Goal: Information Seeking & Learning: Learn about a topic

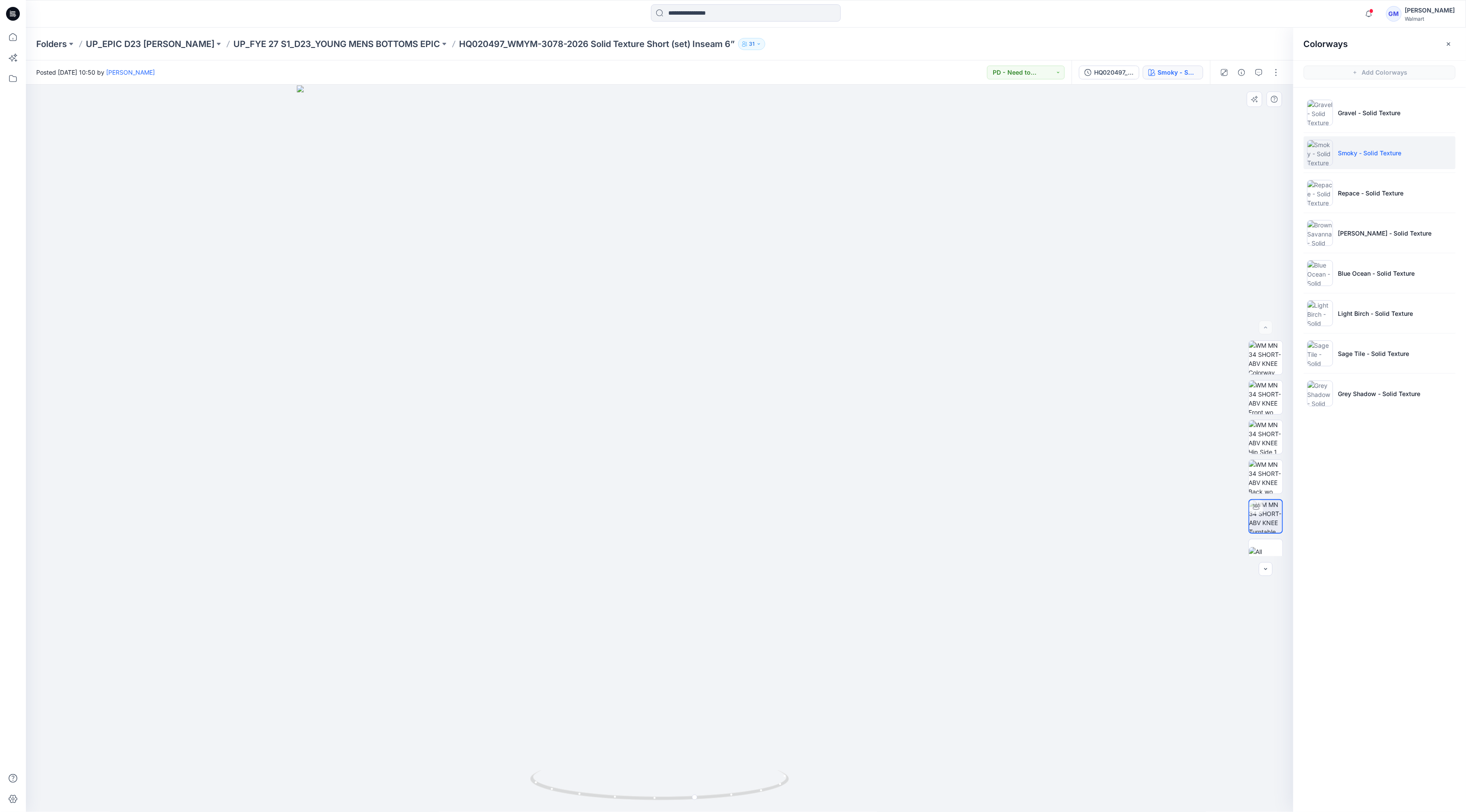
drag, startPoint x: 674, startPoint y: 368, endPoint x: 656, endPoint y: 435, distance: 69.4
click at [656, 406] on img at bounding box center [660, 448] width 726 height 727
drag, startPoint x: 678, startPoint y: 352, endPoint x: 675, endPoint y: 438, distance: 86.1
click at [675, 406] on img at bounding box center [660, 448] width 726 height 727
drag, startPoint x: 769, startPoint y: 786, endPoint x: 743, endPoint y: 790, distance: 26.3
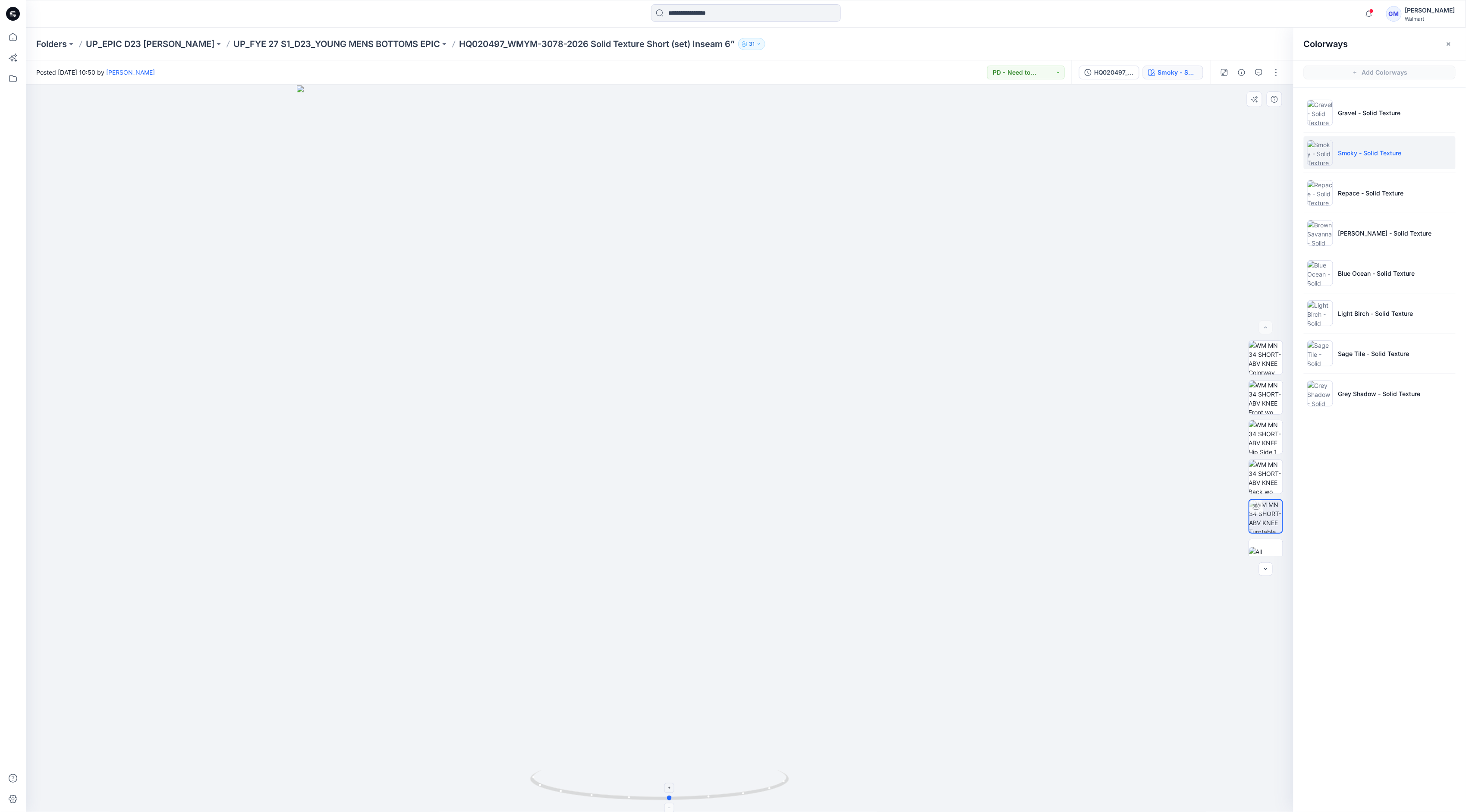
click at [726, 406] on icon at bounding box center [661, 786] width 261 height 32
click at [726, 14] on div "Notifications HQ259636_GV_MISSY_MR UTILITY JOGGER Style has been moved to FYE20…" at bounding box center [746, 14] width 1440 height 19
drag, startPoint x: 751, startPoint y: 798, endPoint x: 672, endPoint y: 799, distance: 79.0
click at [672, 406] on icon at bounding box center [661, 786] width 261 height 32
click at [726, 189] on div at bounding box center [659, 448] width 1267 height 727
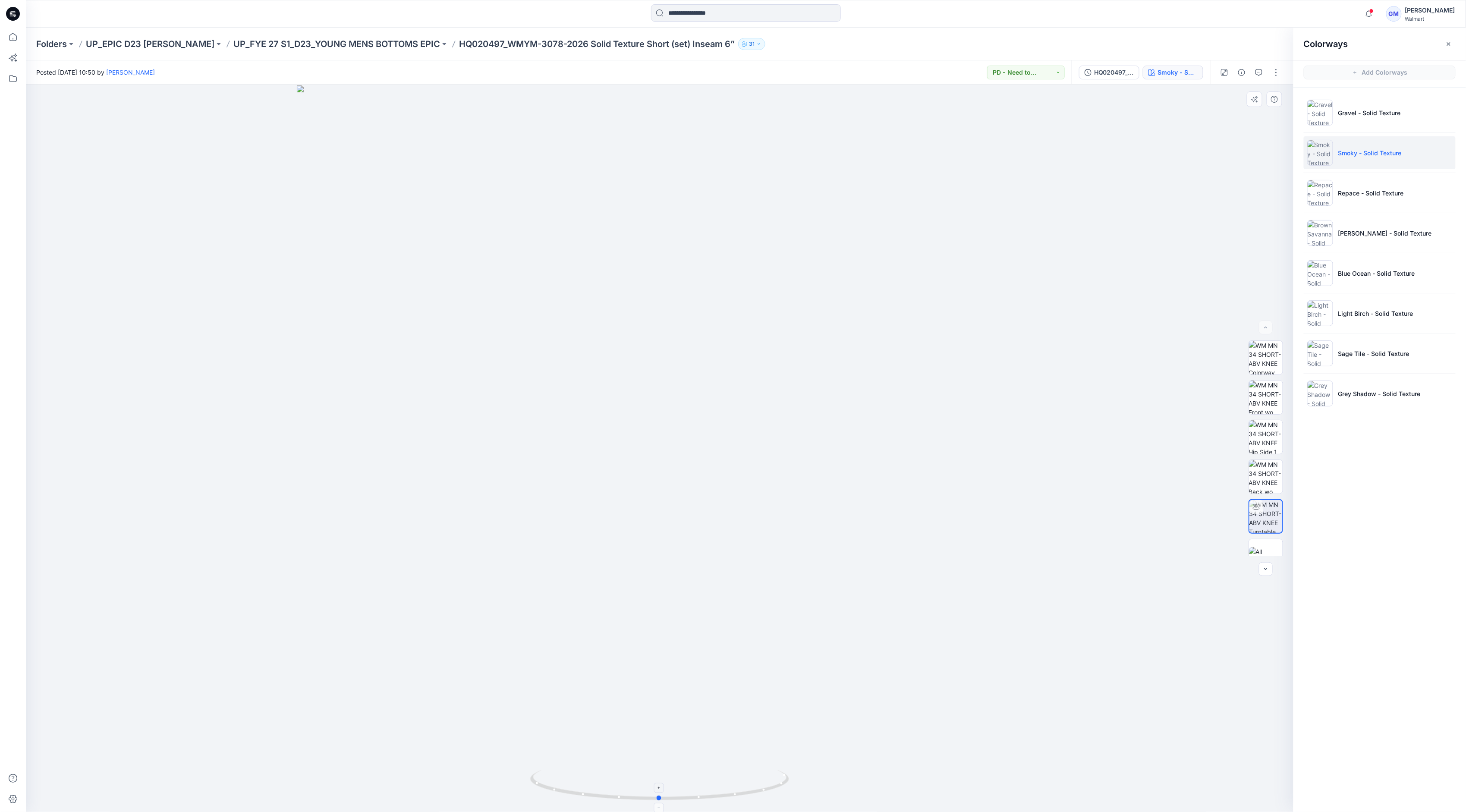
drag, startPoint x: 711, startPoint y: 798, endPoint x: 779, endPoint y: 787, distance: 68.9
click at [726, 406] on icon at bounding box center [661, 786] width 261 height 32
click at [726, 21] on div "Notifications HQ259636_GV_MISSY_MR UTILITY JOGGER Style has been moved to FYE20…" at bounding box center [746, 14] width 1440 height 19
drag, startPoint x: 767, startPoint y: 794, endPoint x: 650, endPoint y: 794, distance: 117.0
click at [650, 406] on icon at bounding box center [661, 786] width 261 height 32
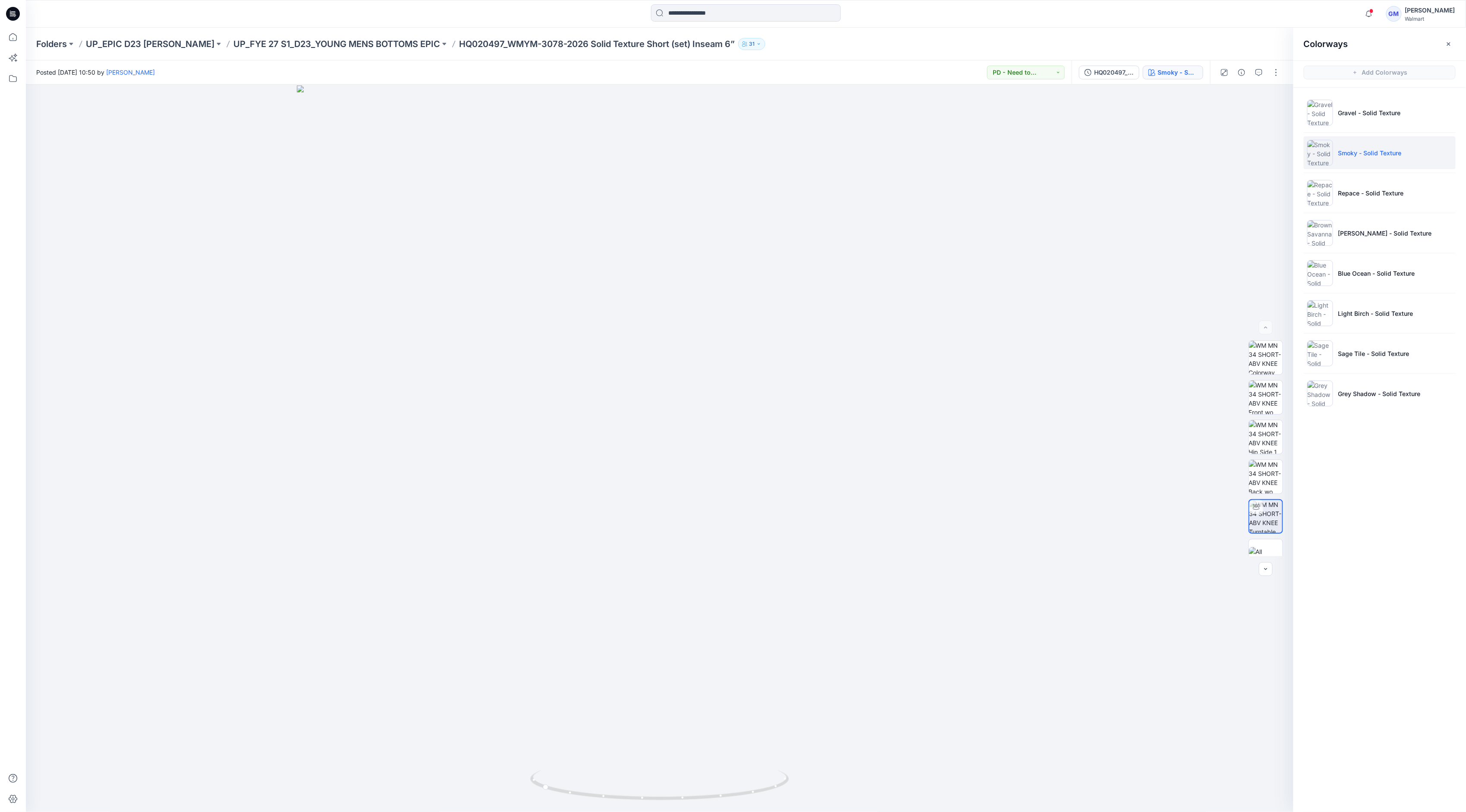
click at [726, 34] on div "Folders UP_EPIC D23 [PERSON_NAME] UP_FYE 27 S1_D23_YOUNG MENS BOTTOMS EPIC HQ02…" at bounding box center [746, 44] width 1440 height 33
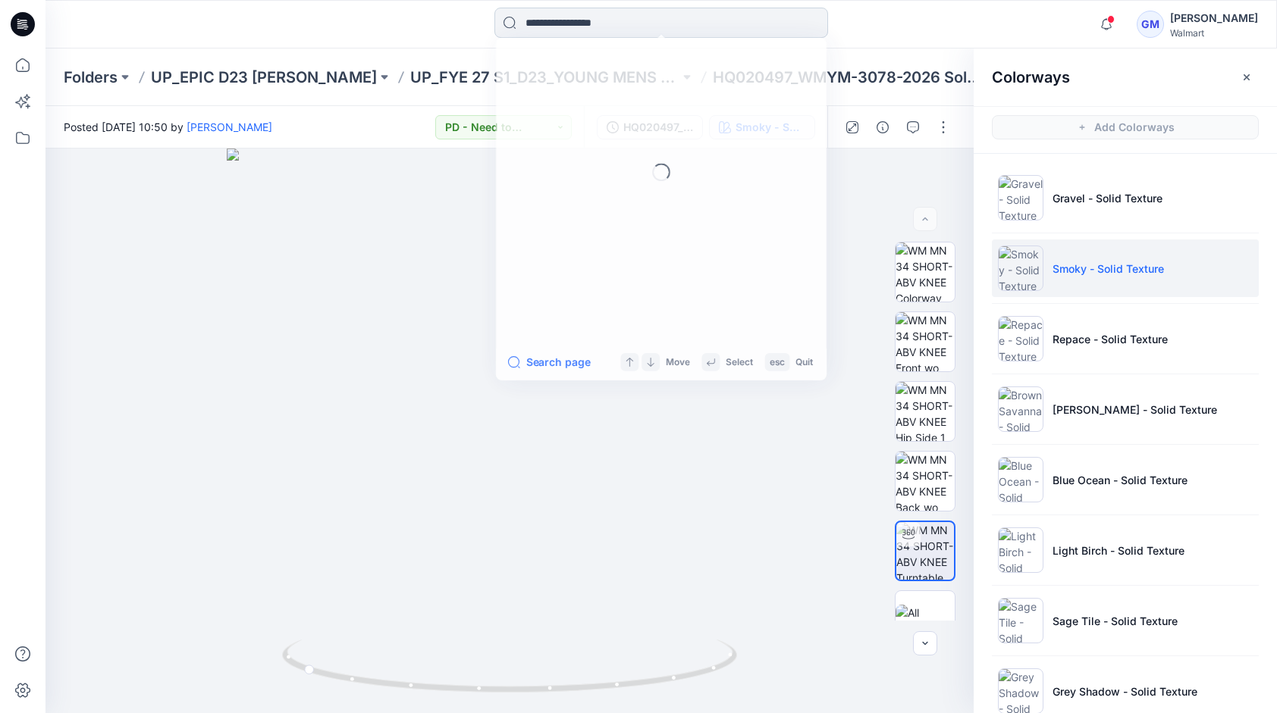
click at [602, 24] on input at bounding box center [661, 23] width 334 height 30
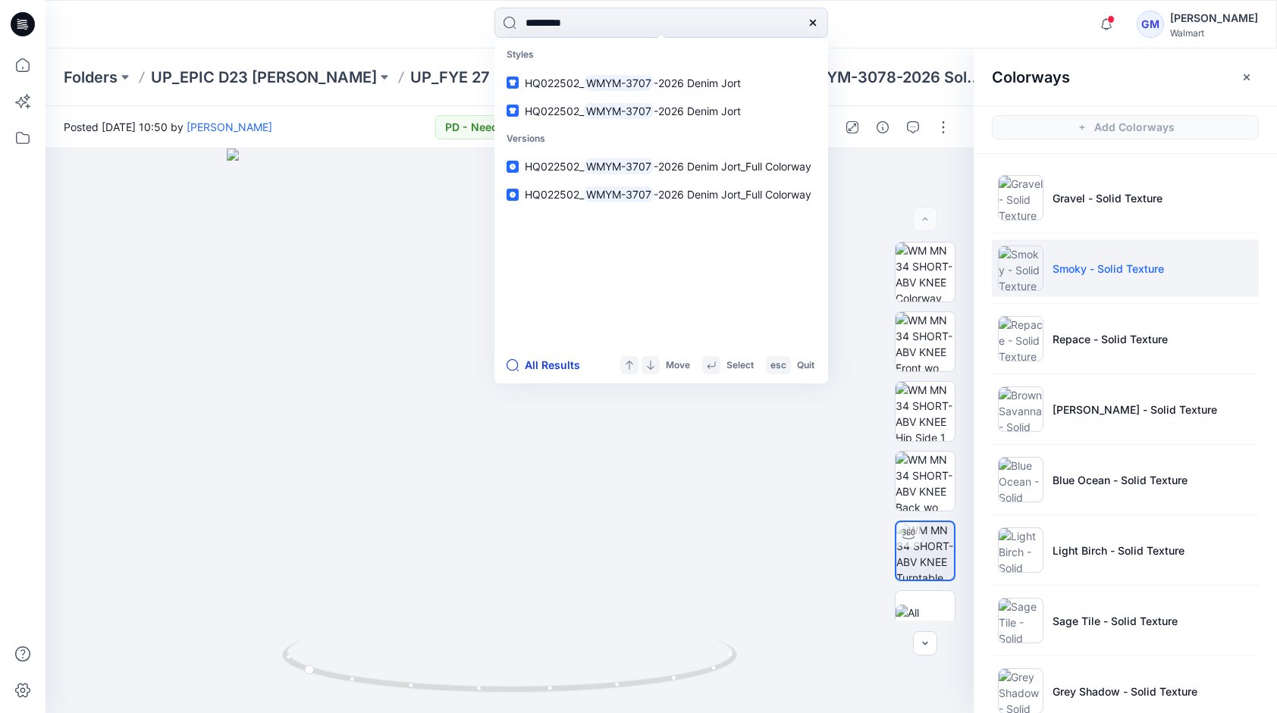
type input "*********"
click at [537, 365] on button "All Results" at bounding box center [547, 365] width 83 height 18
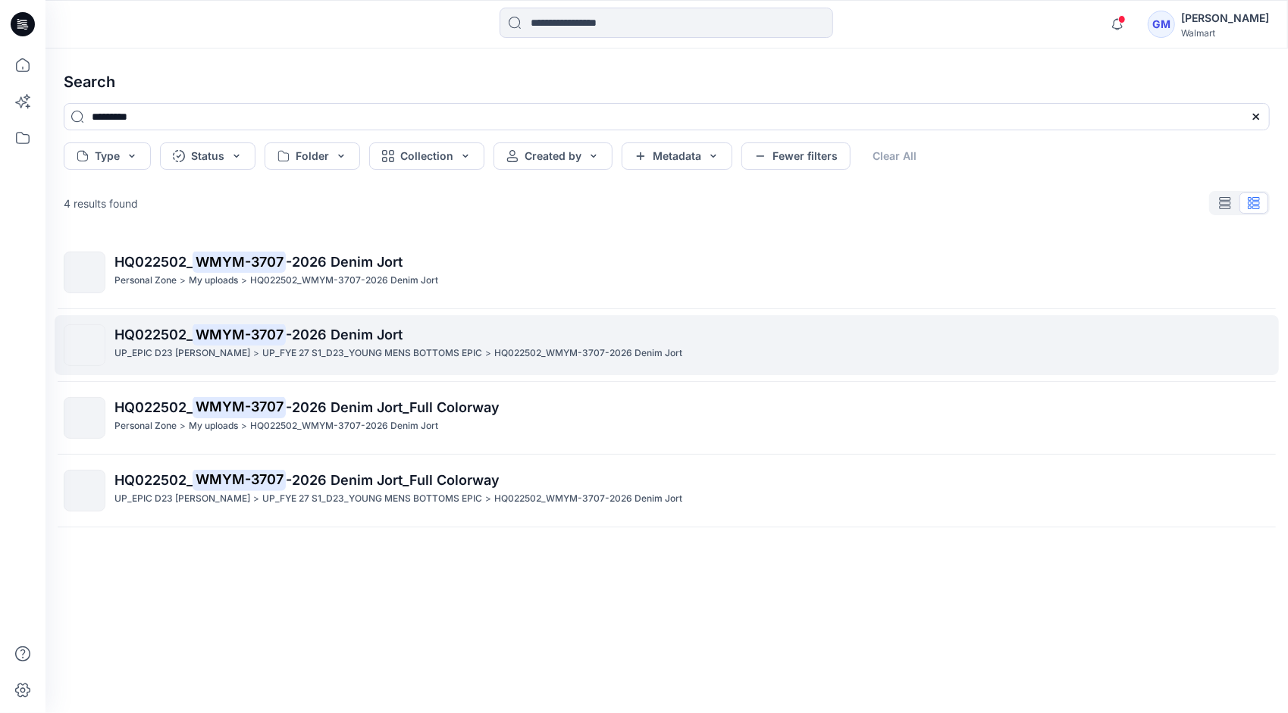
click at [298, 339] on span "-2026 Denim Jort" at bounding box center [344, 335] width 117 height 16
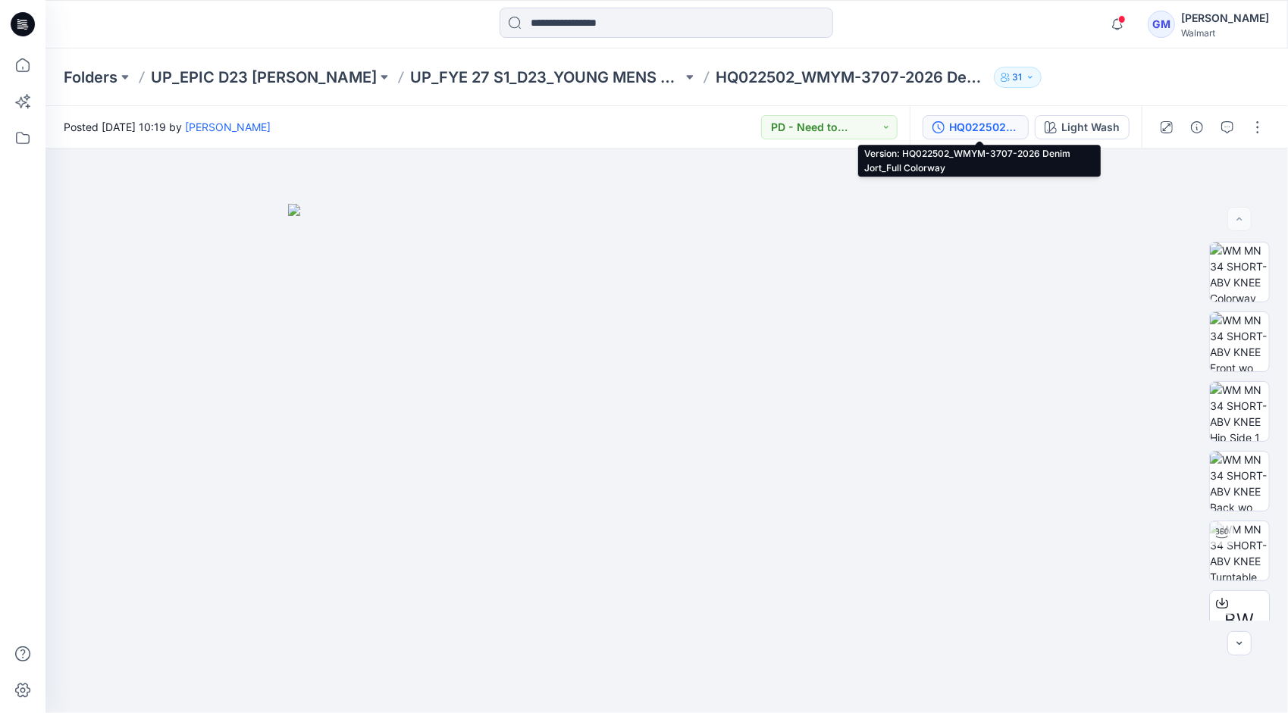
click at [992, 137] on button "HQ022502_WMYM-3707-2026 Denim Jort_Full Colorway" at bounding box center [976, 127] width 106 height 24
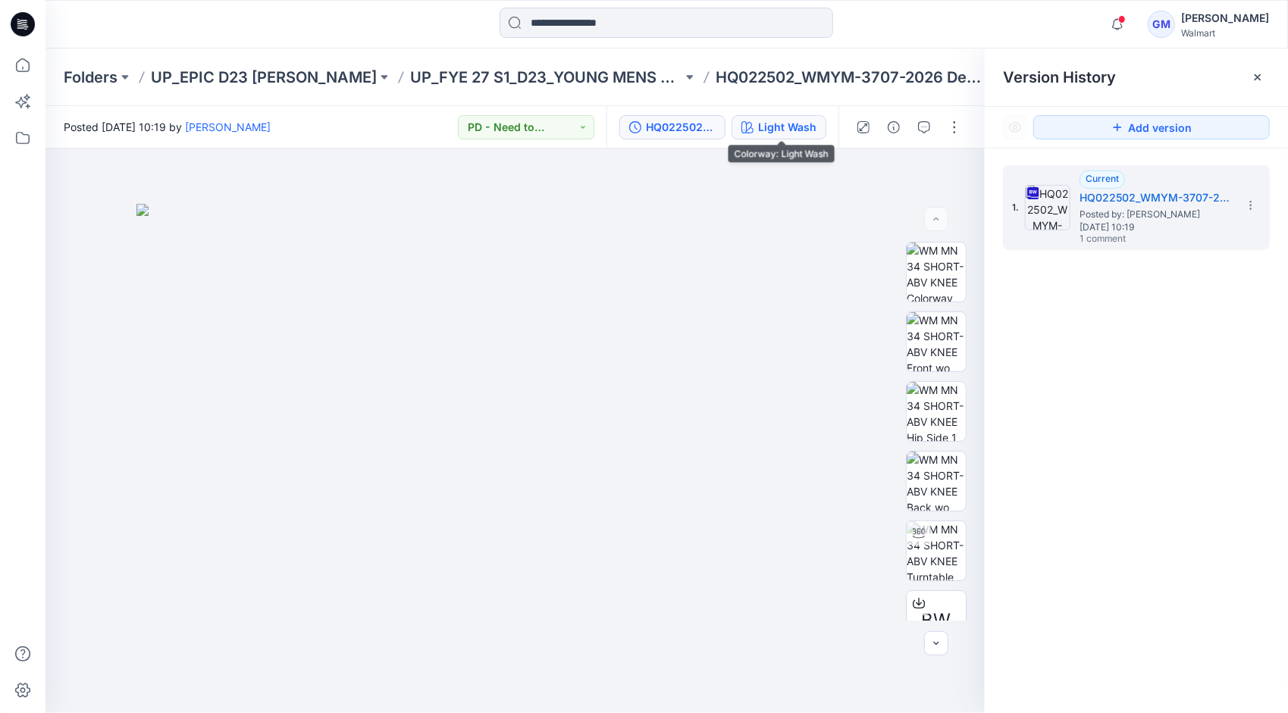
click at [780, 121] on div "Light Wash" at bounding box center [787, 127] width 58 height 17
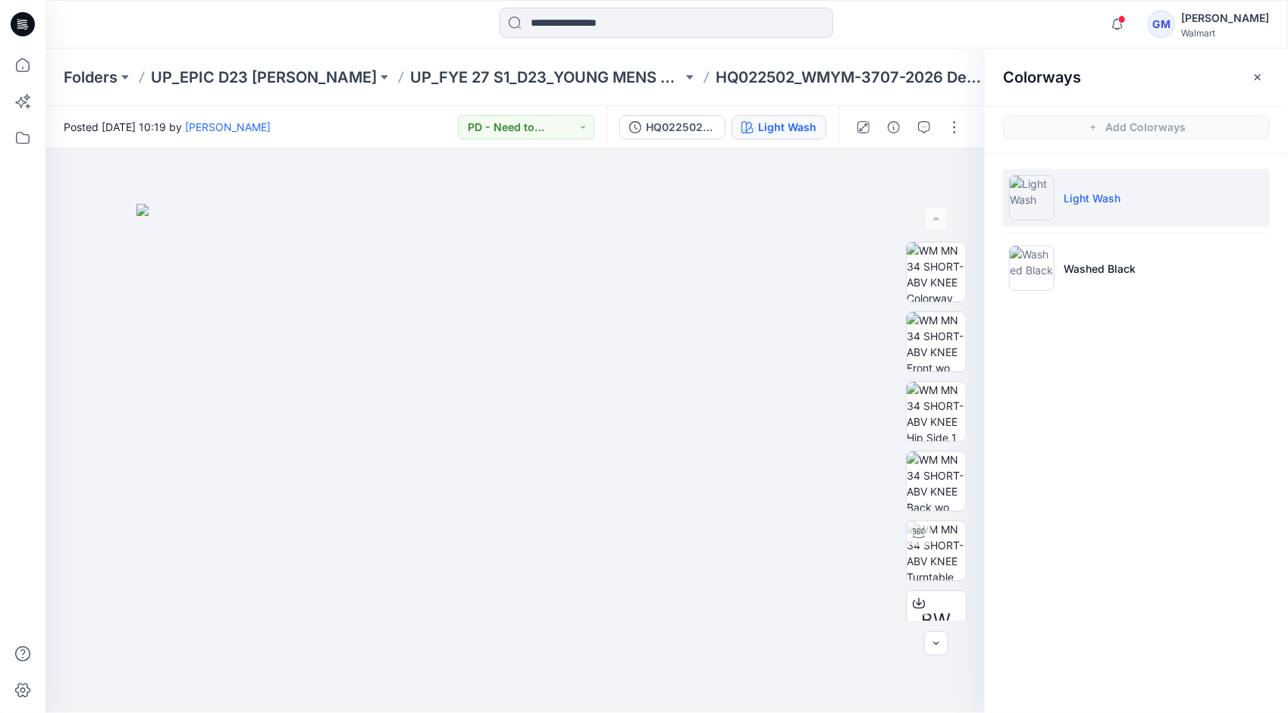
click at [1108, 196] on p "Light Wash" at bounding box center [1092, 198] width 57 height 16
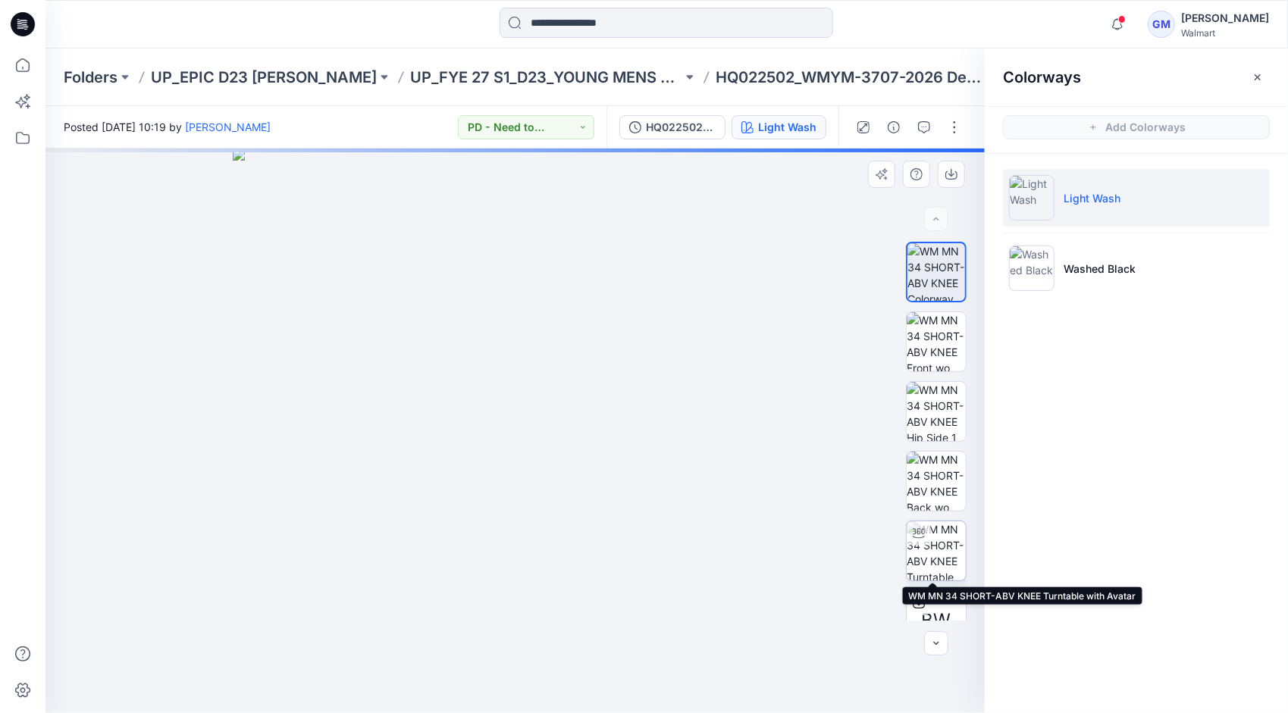
click at [935, 541] on img at bounding box center [936, 551] width 59 height 59
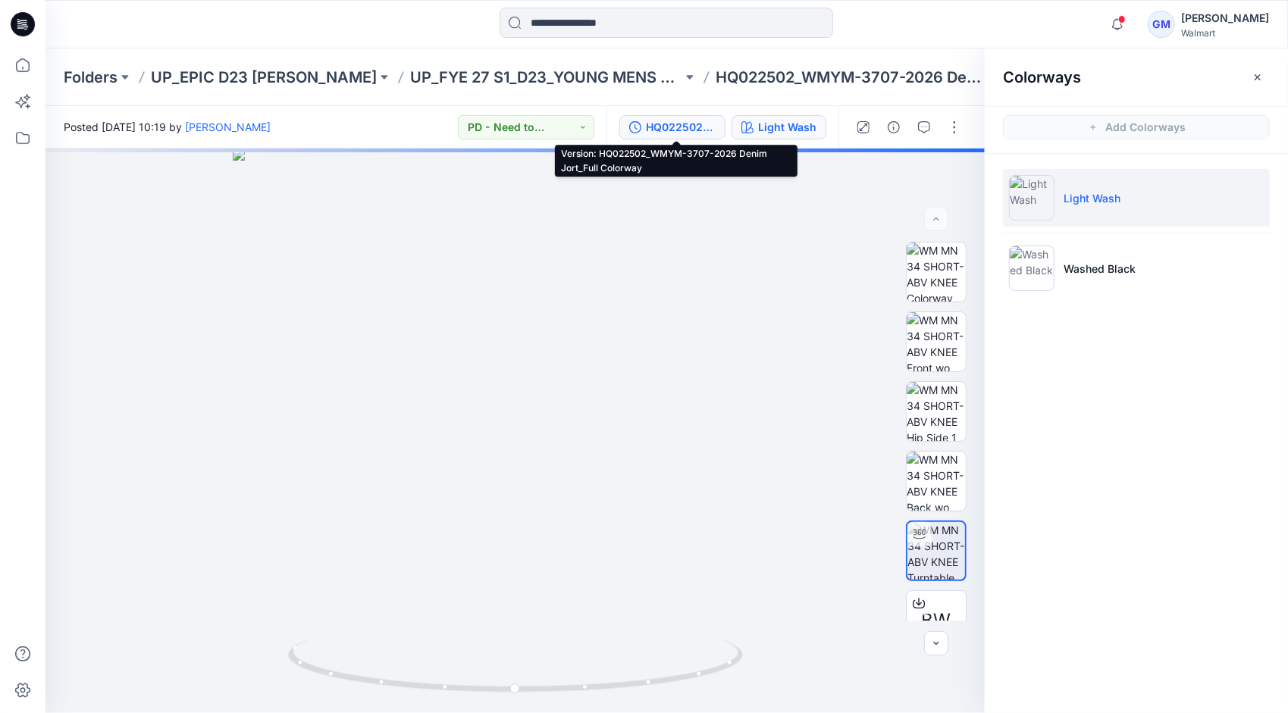
click at [657, 123] on div "HQ022502_WMYM-3707-2026 Denim Jort_Full Colorway" at bounding box center [681, 127] width 70 height 17
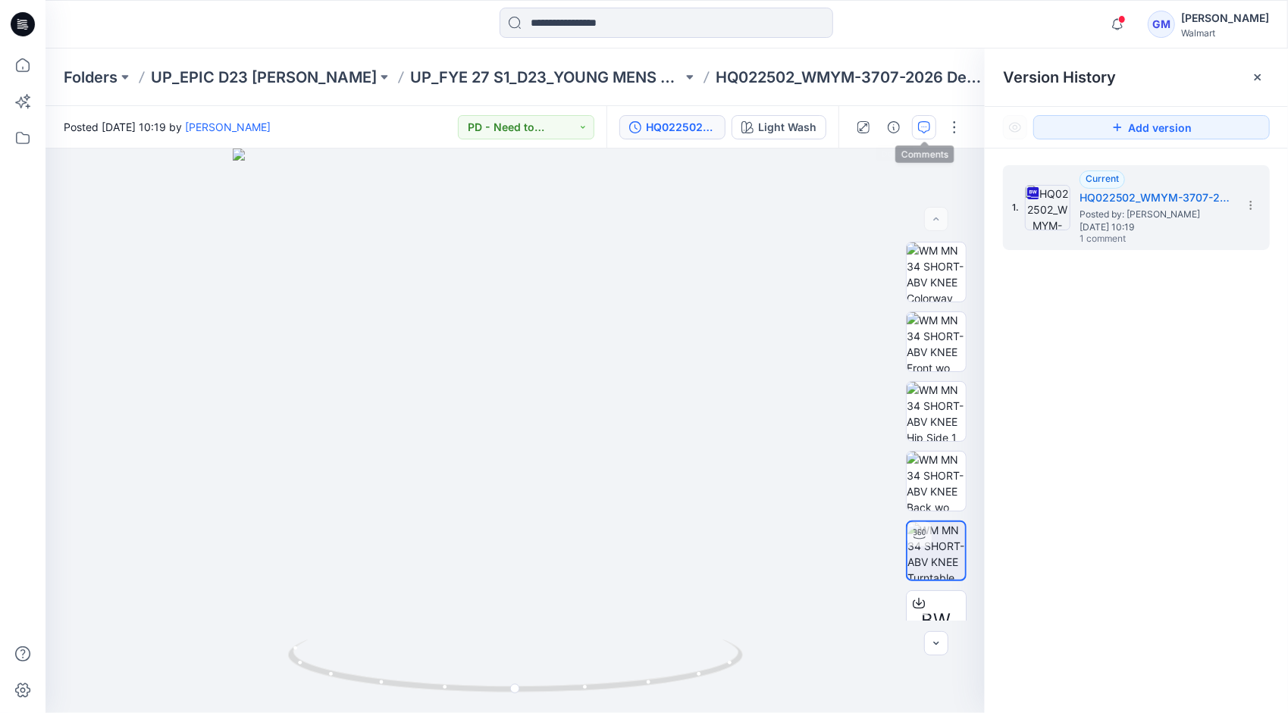
click at [923, 127] on icon "button" at bounding box center [924, 127] width 12 height 12
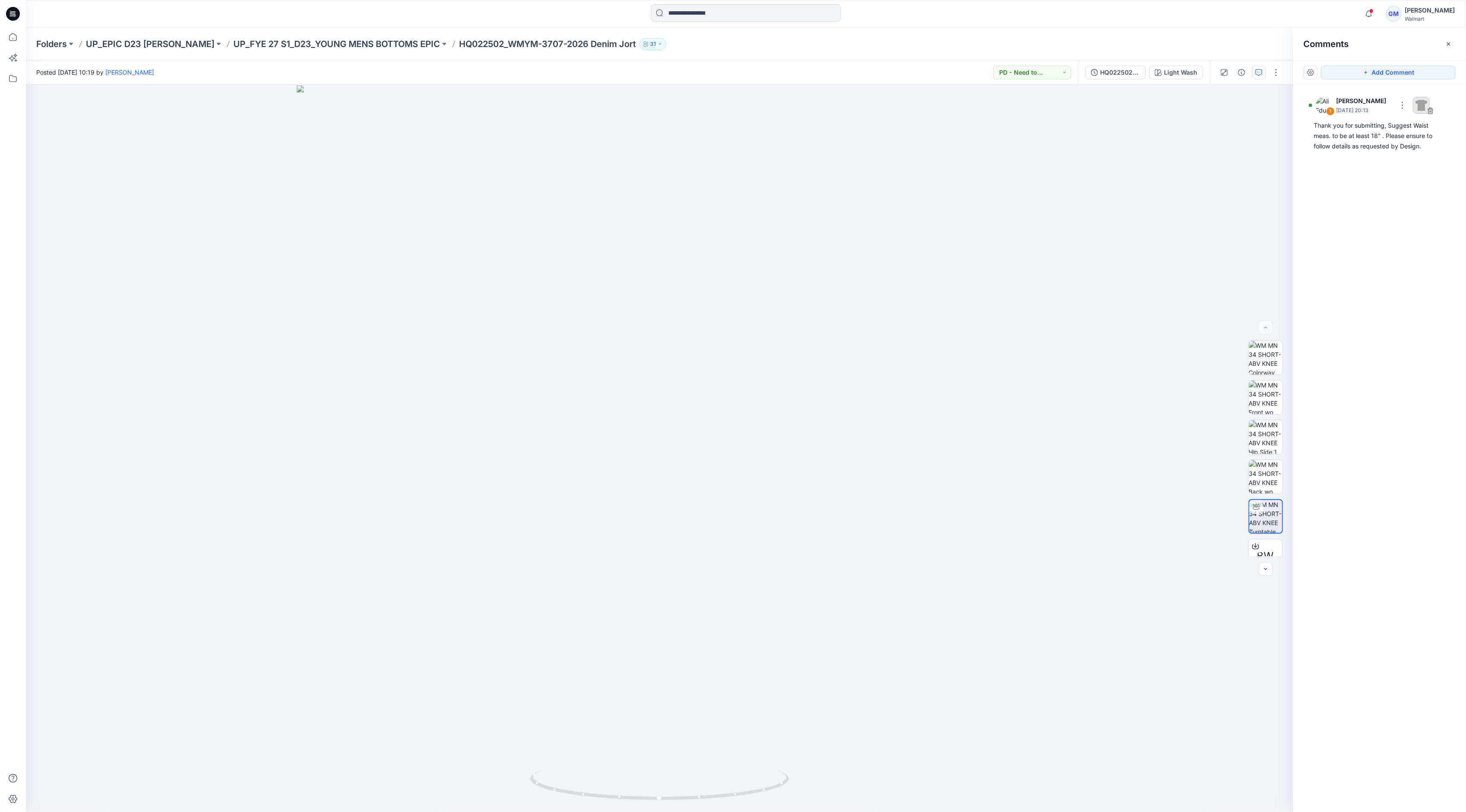
click at [726, 31] on div "Folders UP_EPIC D23 [PERSON_NAME] UP_FYE 27 S1_D23_YOUNG MENS BOTTOMS EPIC HQ02…" at bounding box center [746, 44] width 1440 height 33
click at [726, 32] on div "Folders UP_EPIC D23 [PERSON_NAME] UP_FYE 27 S1_D23_YOUNG MENS BOTTOMS EPIC HQ02…" at bounding box center [746, 44] width 1440 height 33
drag, startPoint x: 775, startPoint y: 791, endPoint x: 719, endPoint y: 801, distance: 56.9
click at [719, 406] on icon at bounding box center [661, 786] width 261 height 32
drag, startPoint x: 647, startPoint y: 802, endPoint x: 791, endPoint y: 782, distance: 145.4
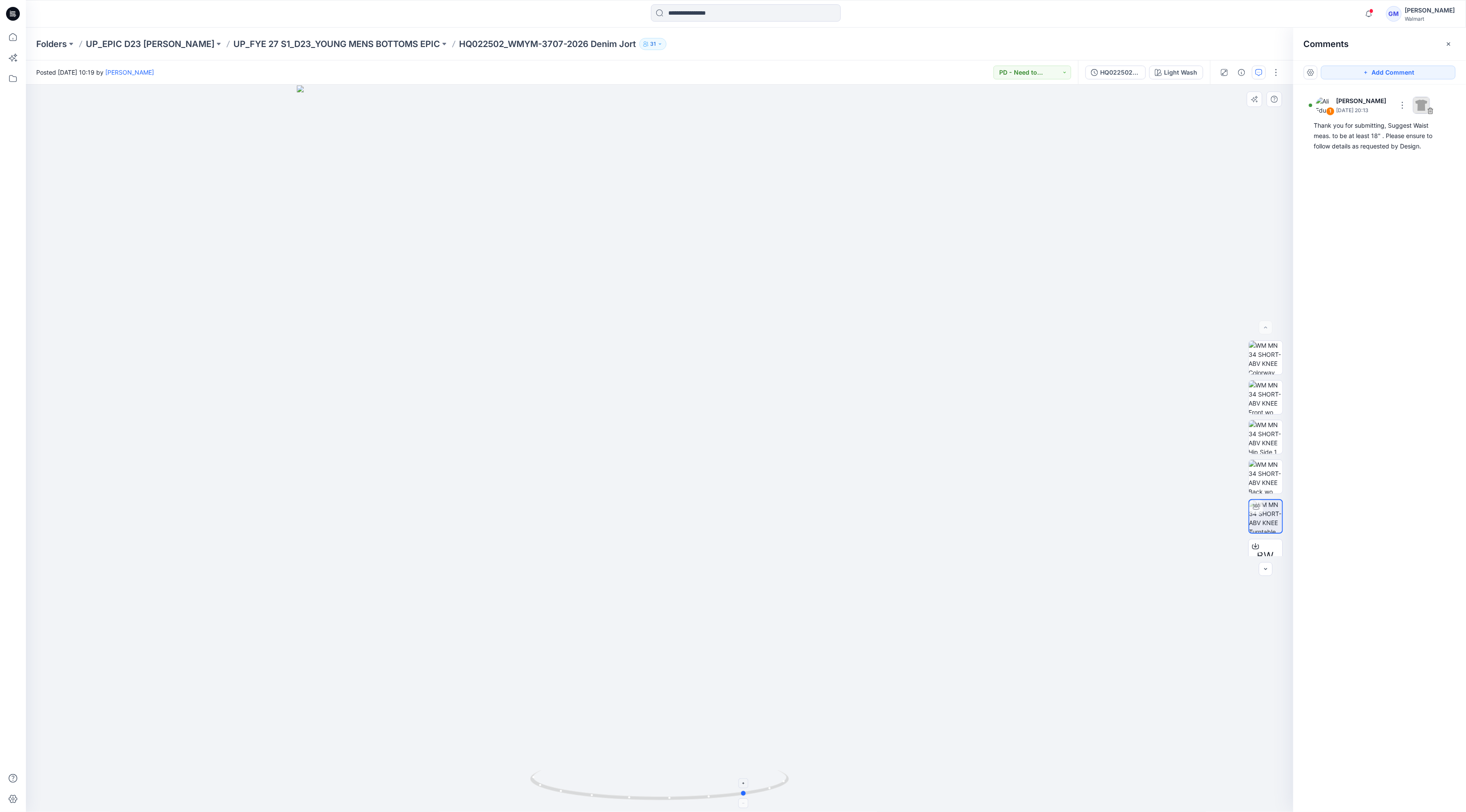
click at [726, 406] on icon at bounding box center [661, 786] width 261 height 32
click at [726, 24] on div "Notifications HQ259636_GV_MISSY_MR UTILITY JOGGER Style has been moved to FYE20…" at bounding box center [746, 14] width 1440 height 28
drag, startPoint x: 632, startPoint y: 802, endPoint x: 693, endPoint y: 798, distance: 61.1
click at [693, 406] on icon at bounding box center [661, 786] width 261 height 32
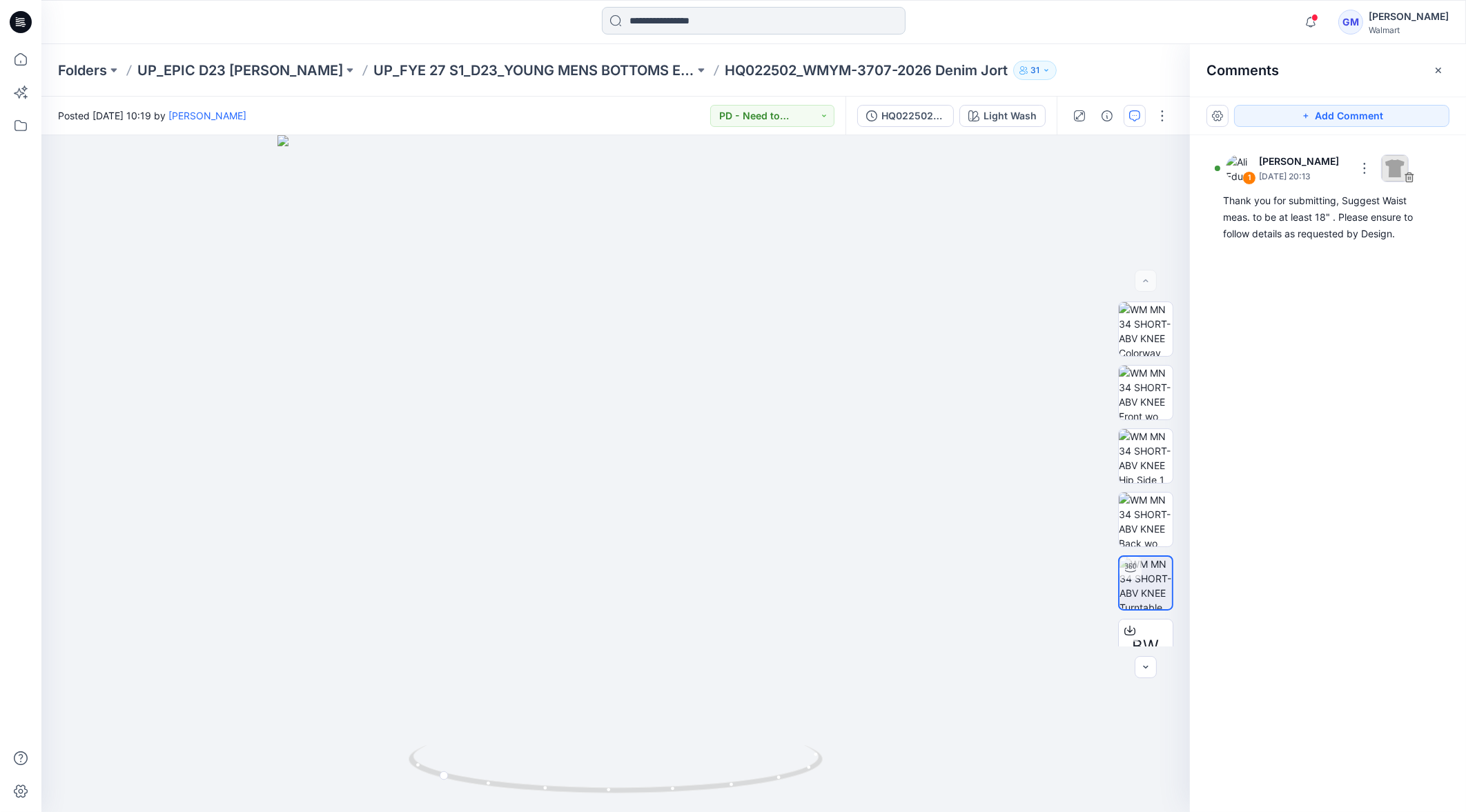
click at [688, 24] on input at bounding box center [754, 21] width 304 height 27
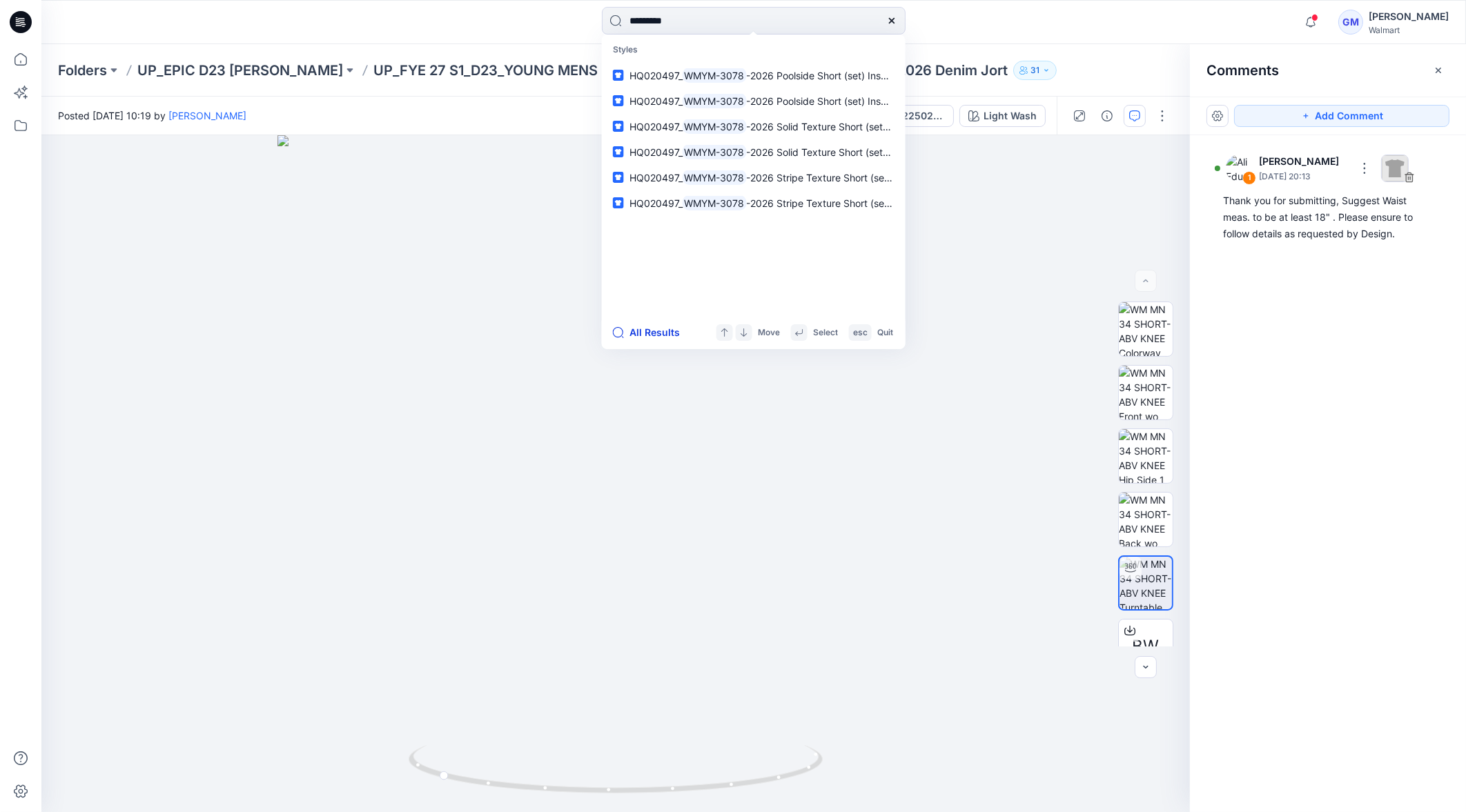
type input "*********"
click at [646, 338] on button "All Results" at bounding box center [650, 332] width 76 height 16
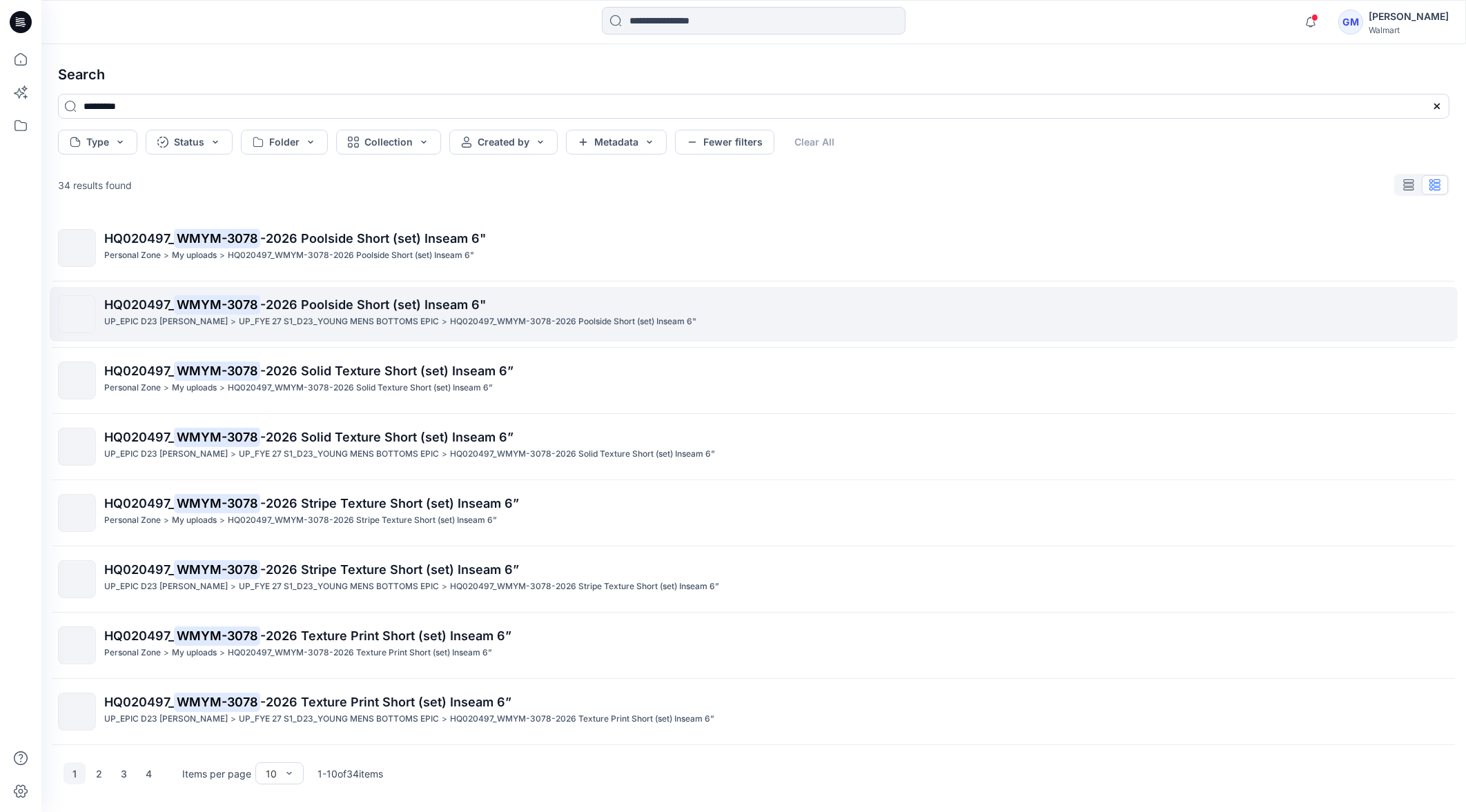
click at [336, 306] on span "-2026 Poolside Short (set) Inseam 6"" at bounding box center [373, 305] width 226 height 15
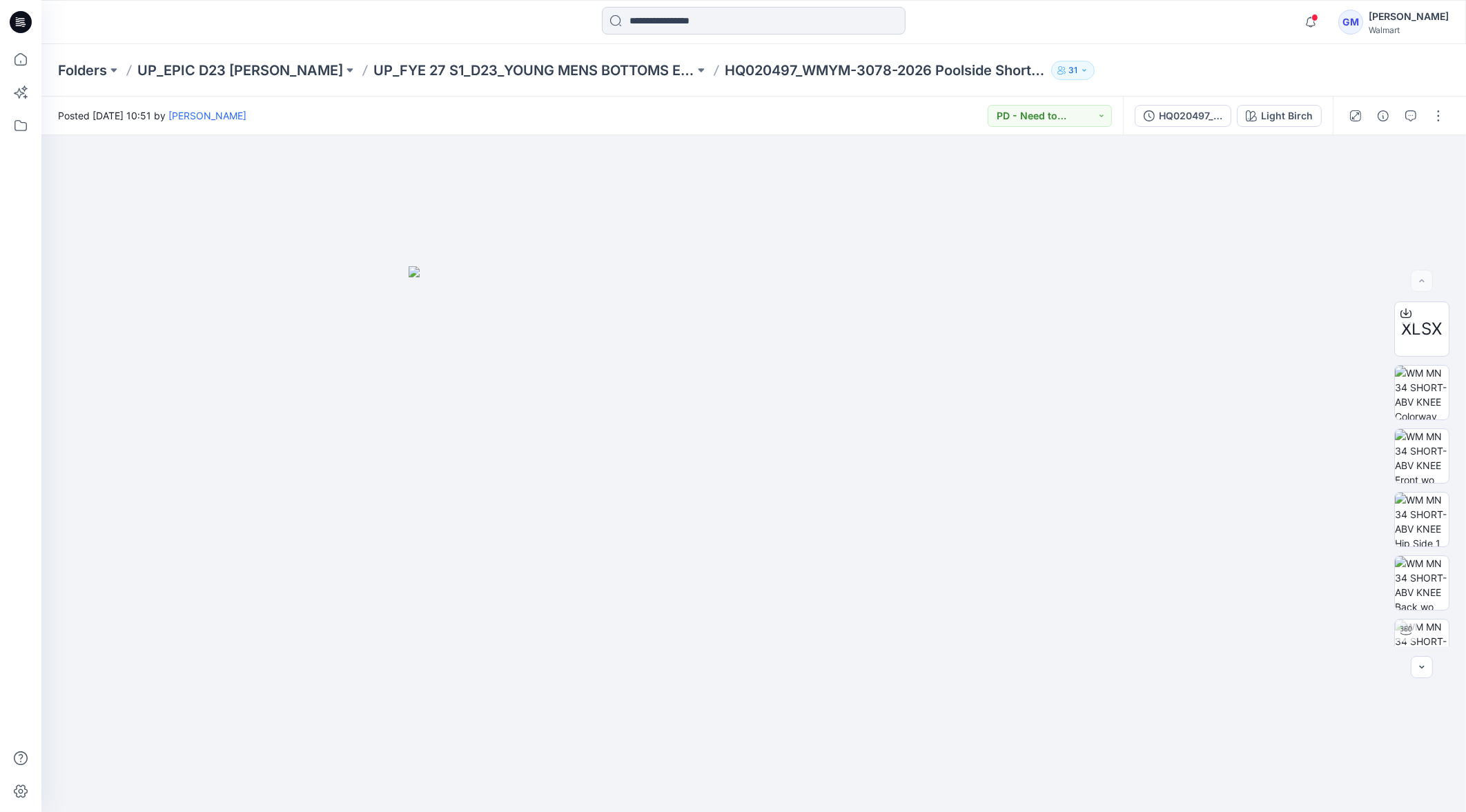
click at [701, 11] on input at bounding box center [754, 21] width 304 height 27
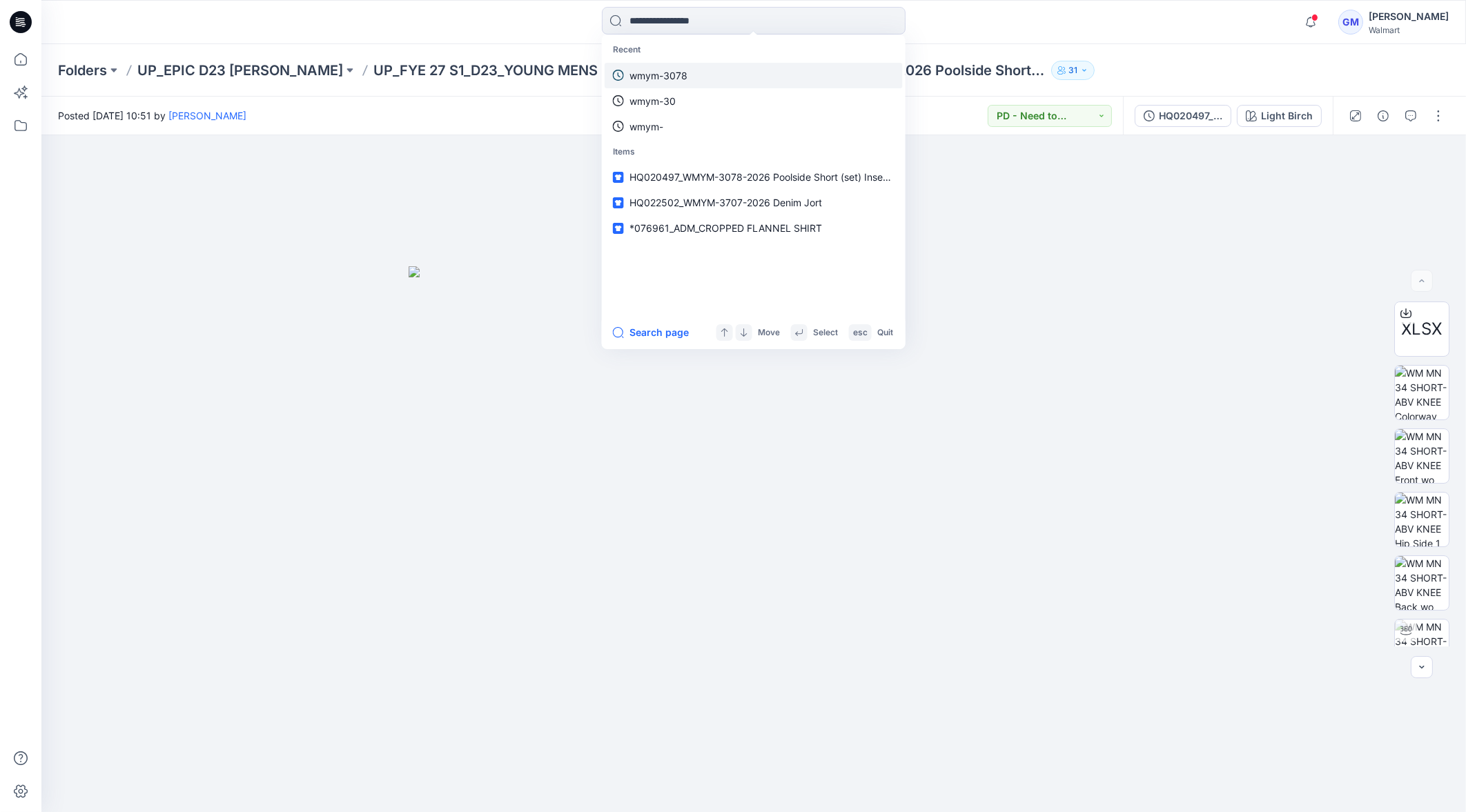
click at [692, 66] on link "wmym-3078" at bounding box center [753, 76] width 298 height 25
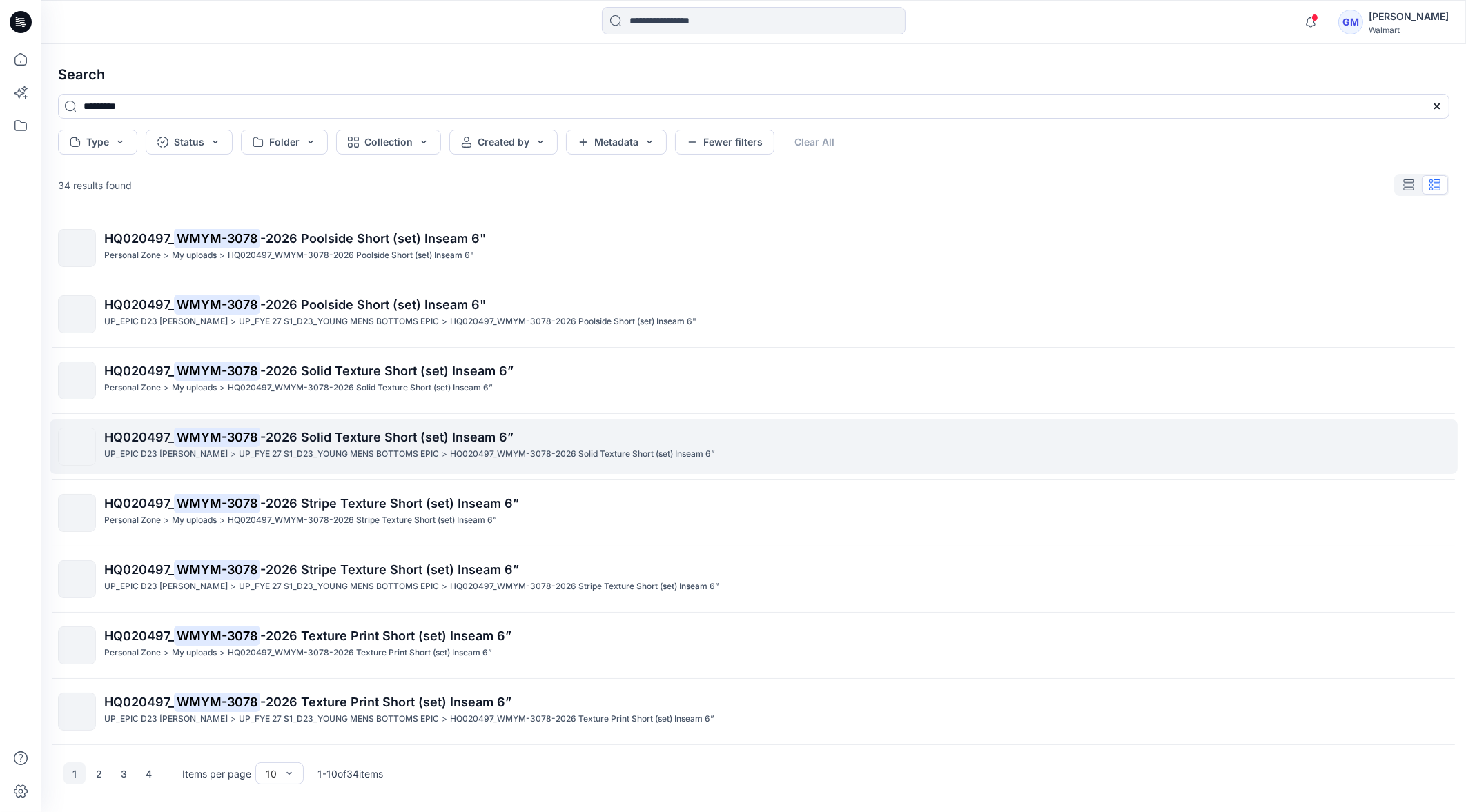
click at [283, 470] on link "HQ020497_ WMYM-3078 -2026 Solid Texture Short (set) Inseam 6” UP_EPIC D23 [PERS…" at bounding box center [754, 447] width 1409 height 55
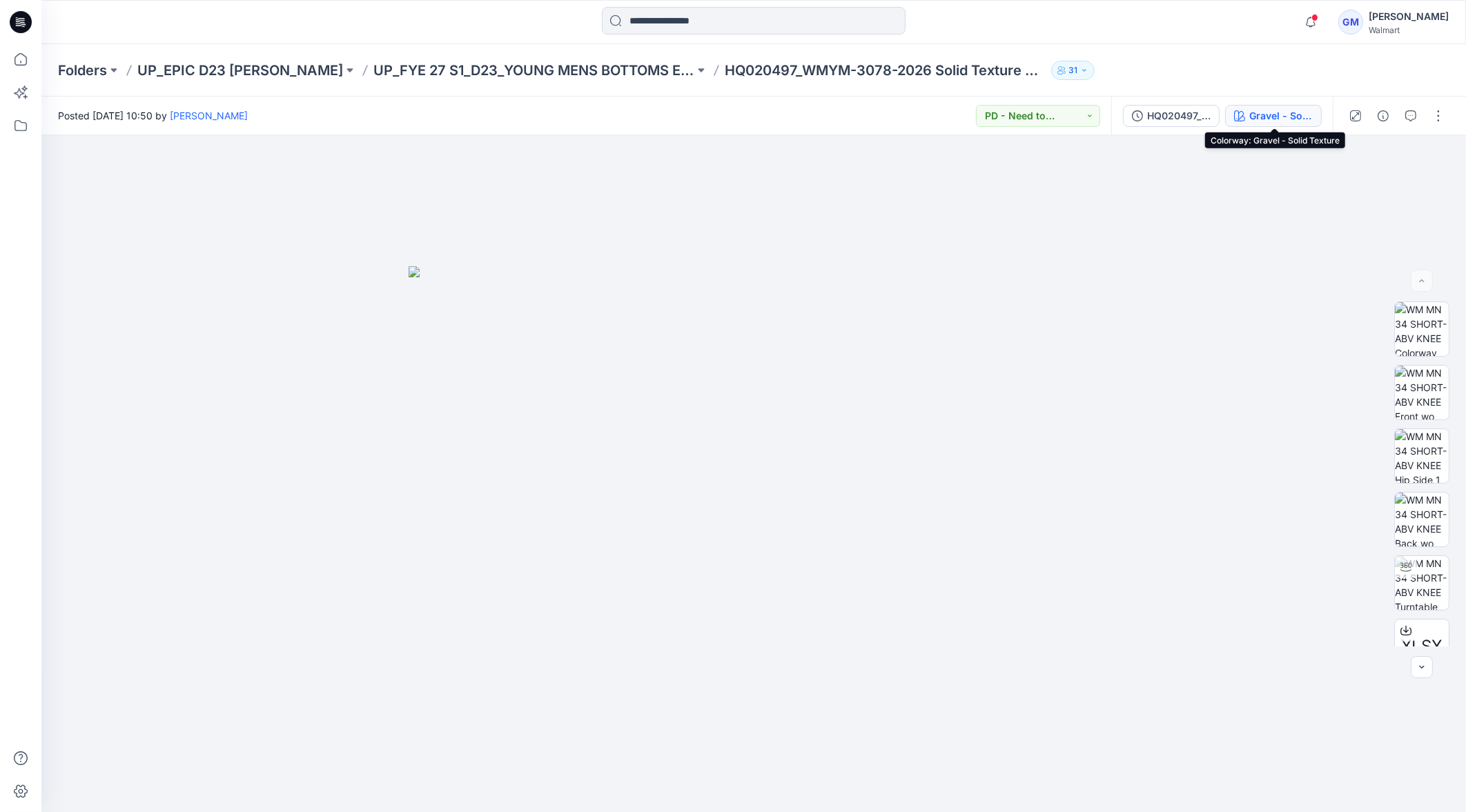
click at [1162, 119] on div "Gravel - Solid Texture" at bounding box center [1281, 116] width 64 height 15
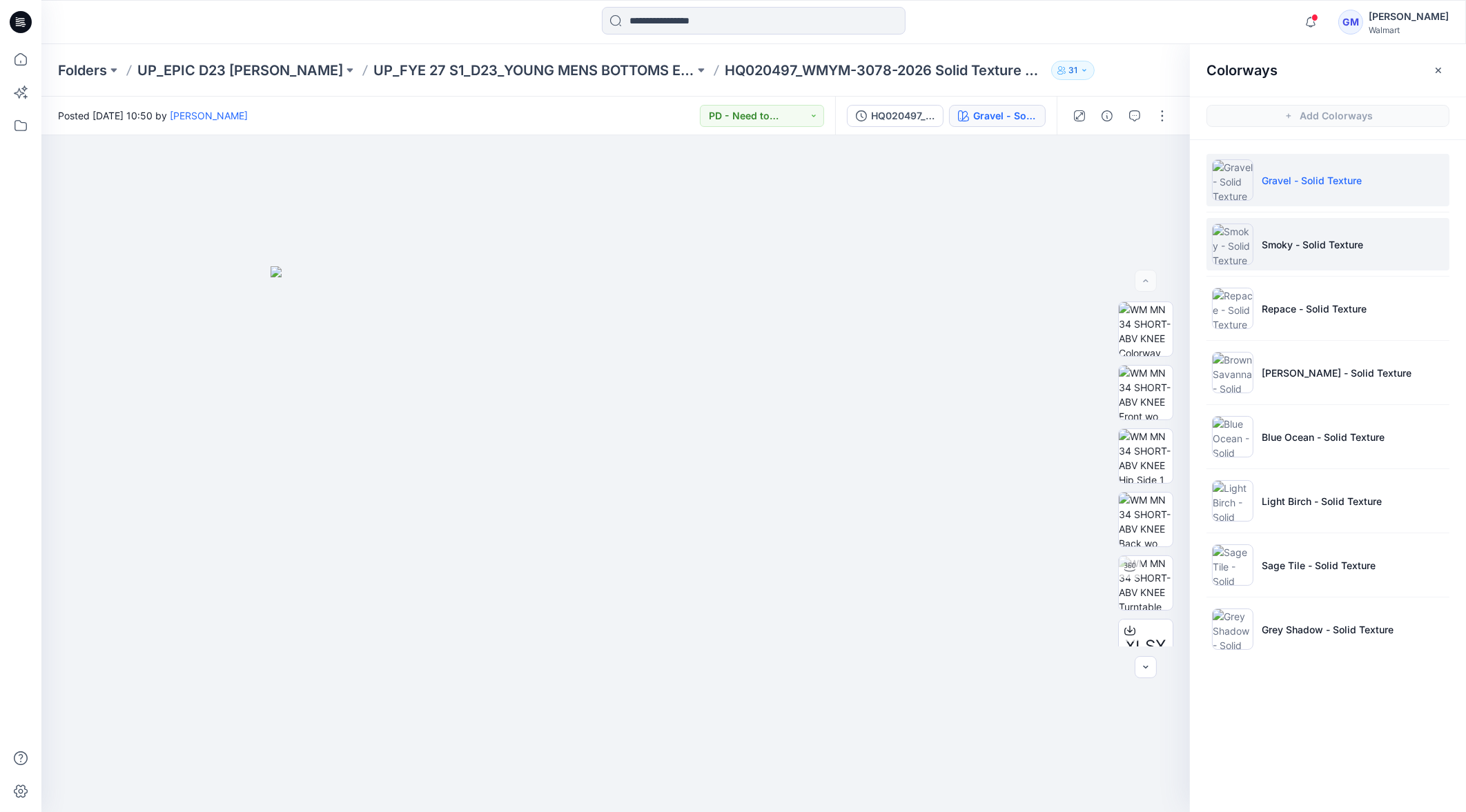
click at [1162, 259] on li "Smoky - Solid Texture" at bounding box center [1328, 245] width 243 height 53
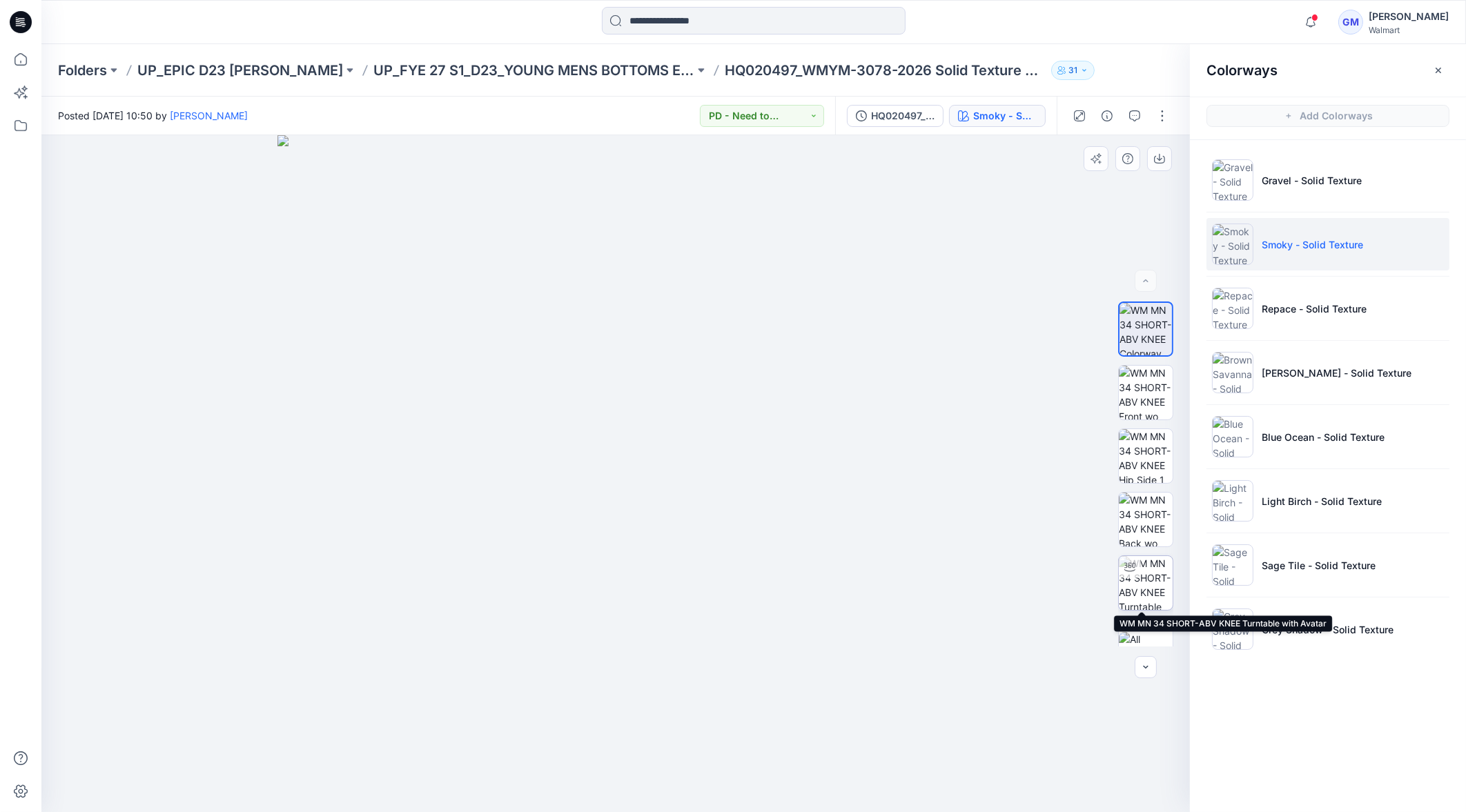
click at [1149, 583] on img at bounding box center [1145, 583] width 54 height 54
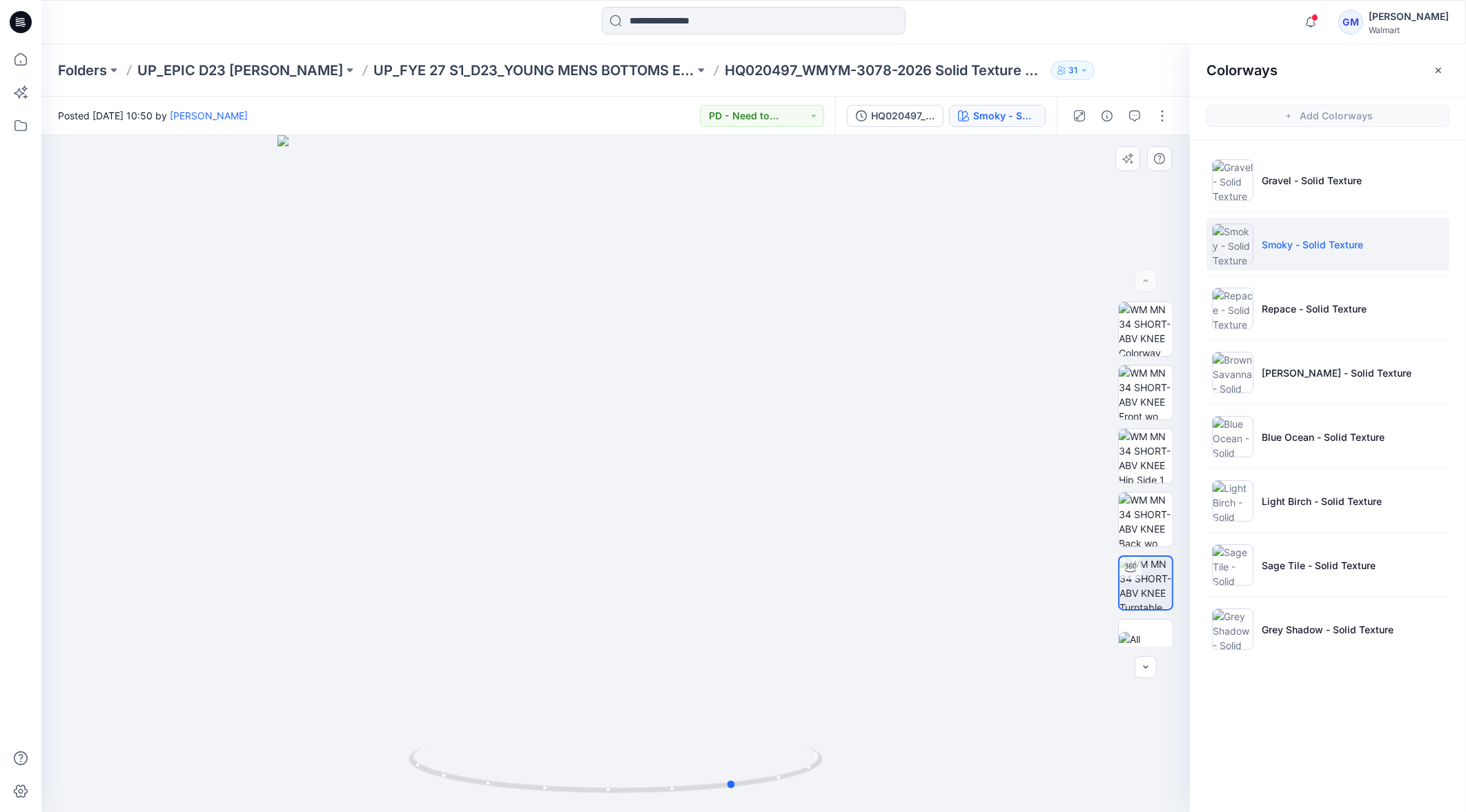
drag, startPoint x: 748, startPoint y: 782, endPoint x: 867, endPoint y: 763, distance: 120.5
click at [867, 649] on div at bounding box center [615, 474] width 1148 height 677
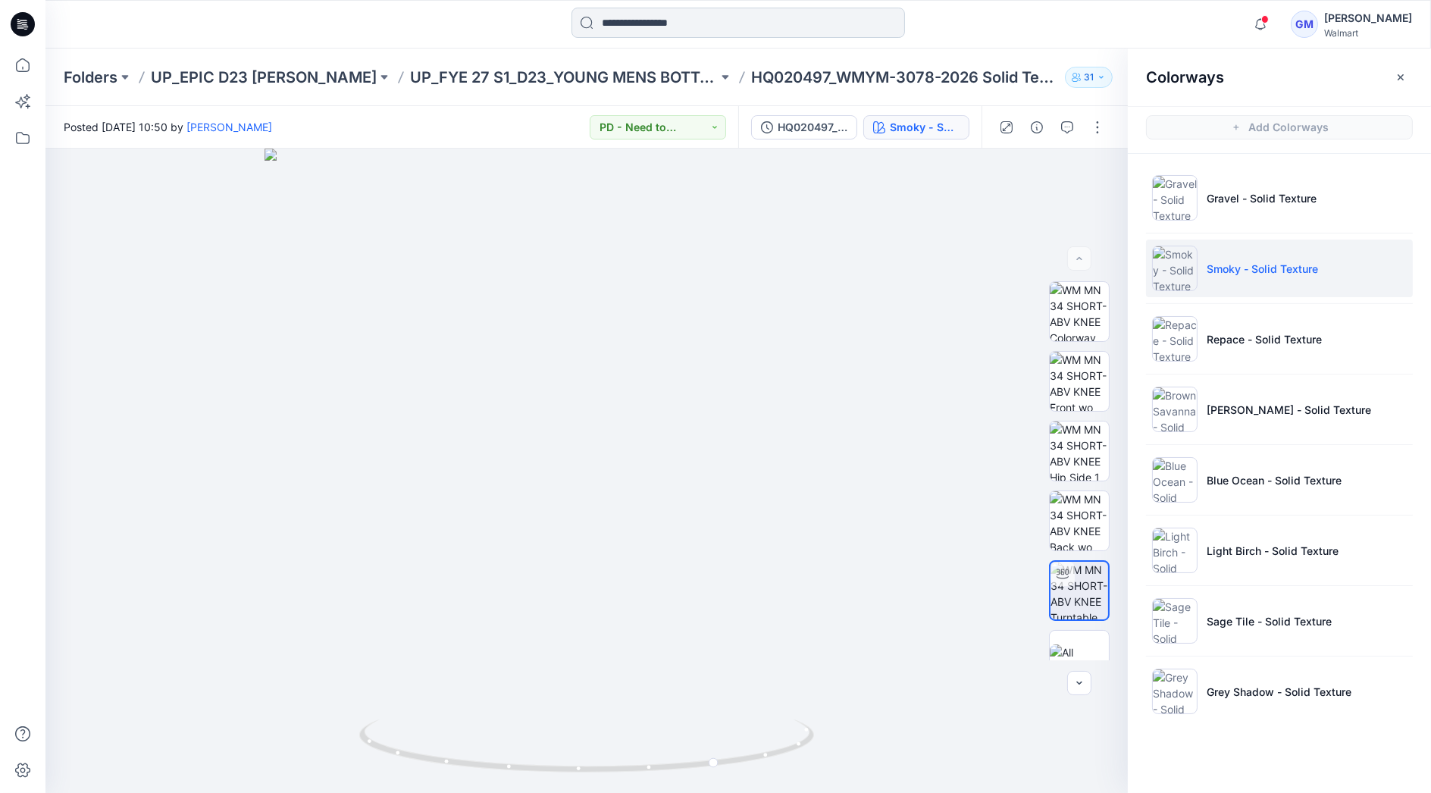
click at [641, 23] on input at bounding box center [739, 23] width 334 height 30
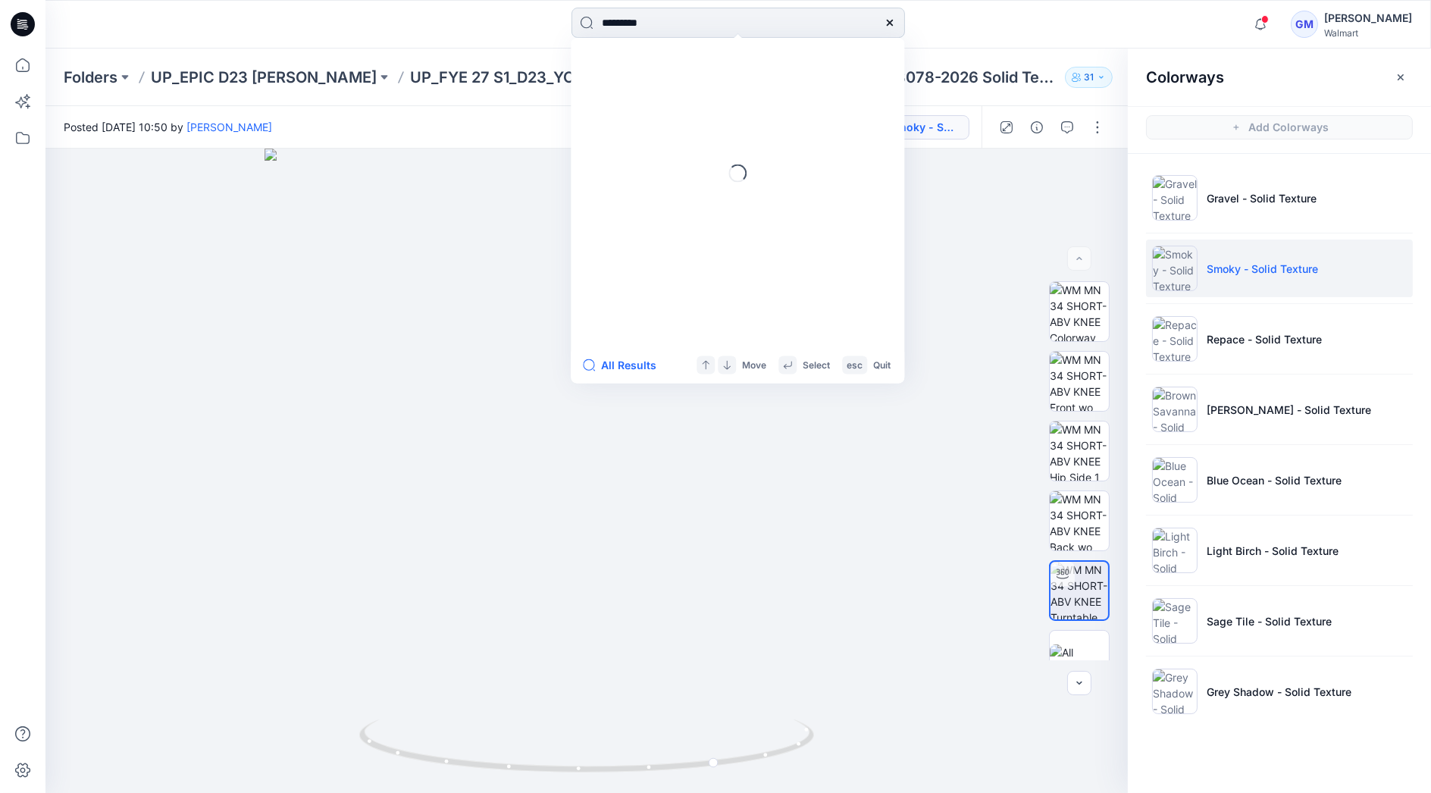
type input "*********"
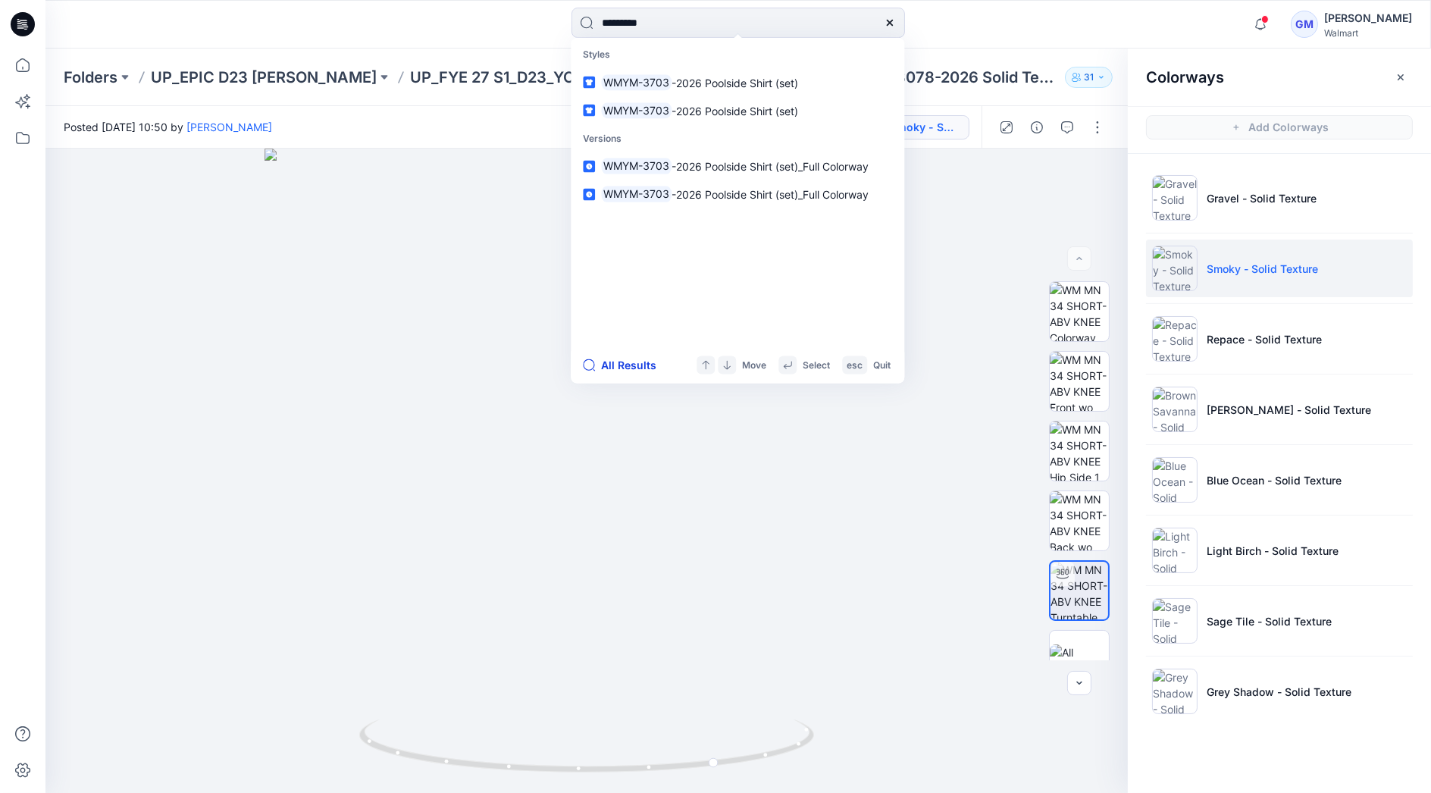
click at [646, 368] on button "All Results" at bounding box center [624, 365] width 83 height 18
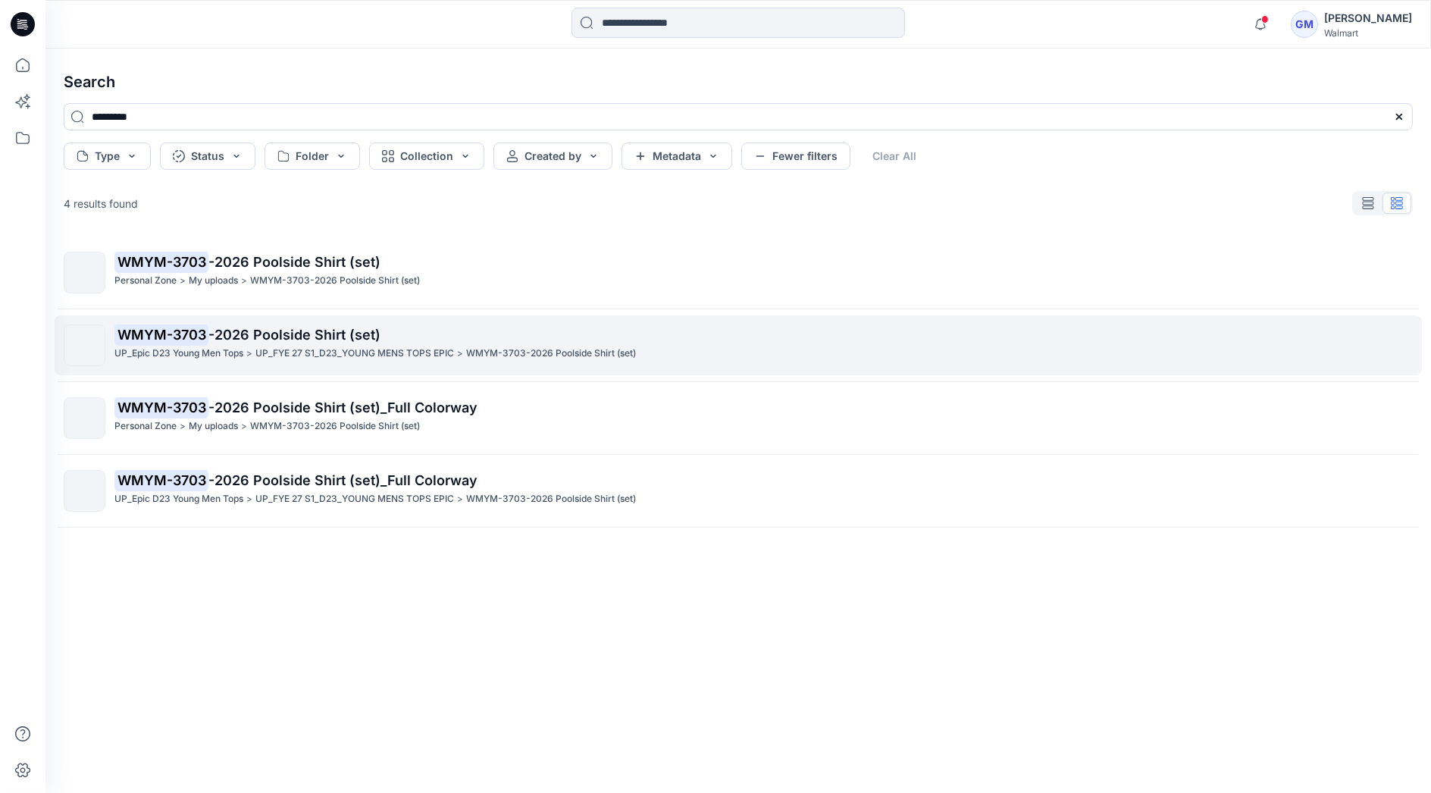
click at [284, 359] on p "UP_FYE 27 S1_D23_YOUNG MENS TOPS EPIC" at bounding box center [354, 354] width 199 height 16
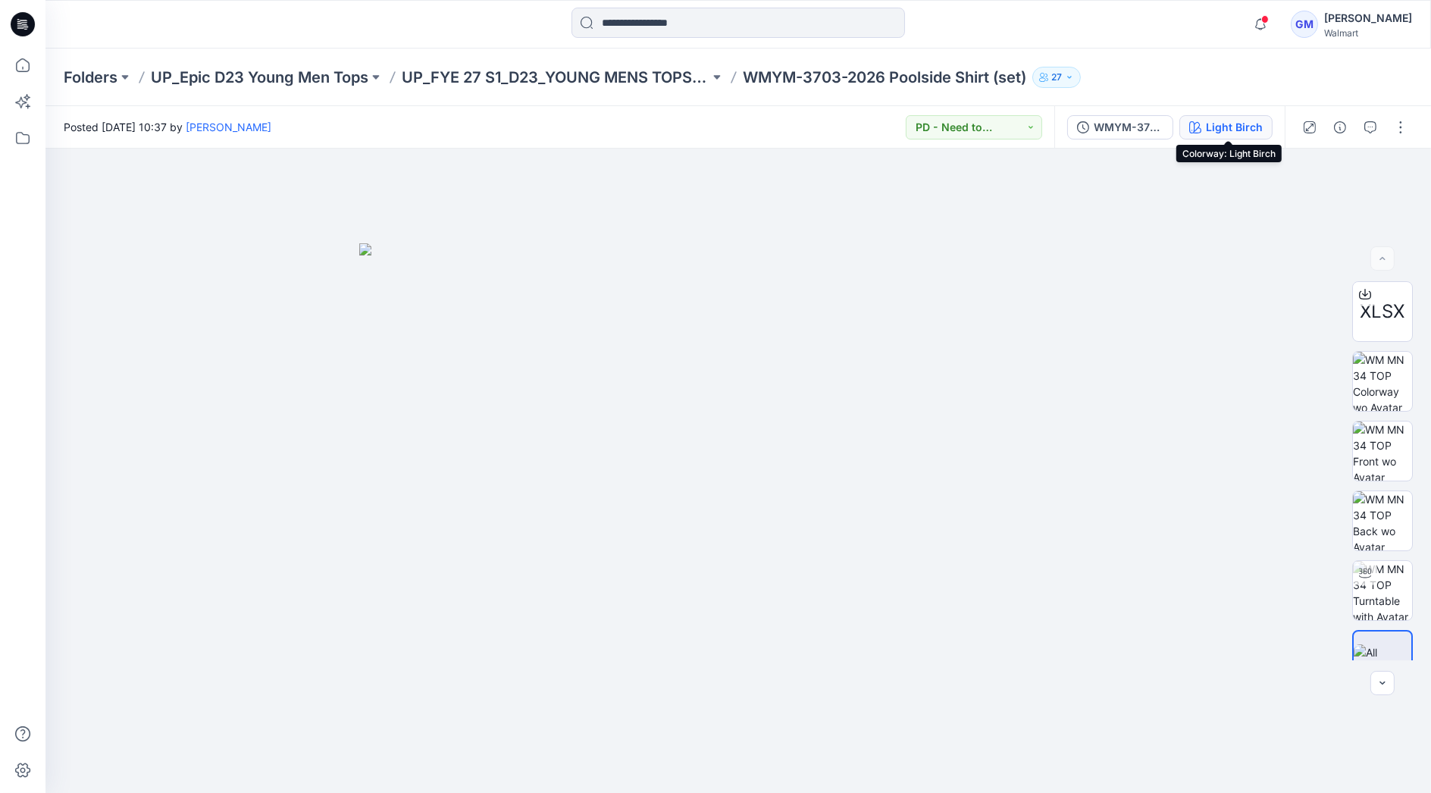
click at [1230, 126] on div "Light Birch" at bounding box center [1234, 127] width 57 height 17
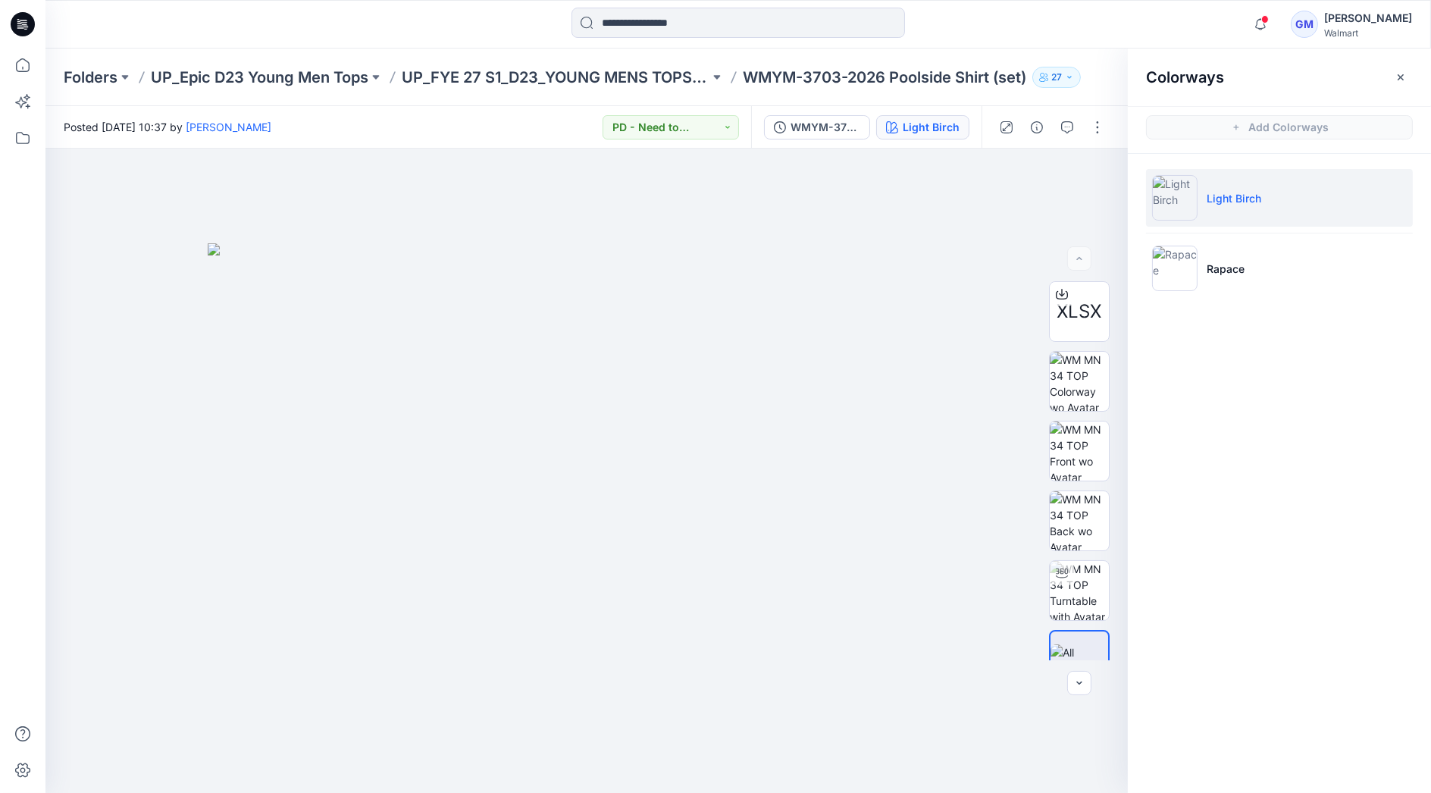
click at [708, 6] on div "Notifications HQ259636_GV_MISSY_MR UTILITY JOGGER Style has been moved to FYE20…" at bounding box center [738, 24] width 1386 height 49
click at [684, 24] on input at bounding box center [739, 23] width 334 height 30
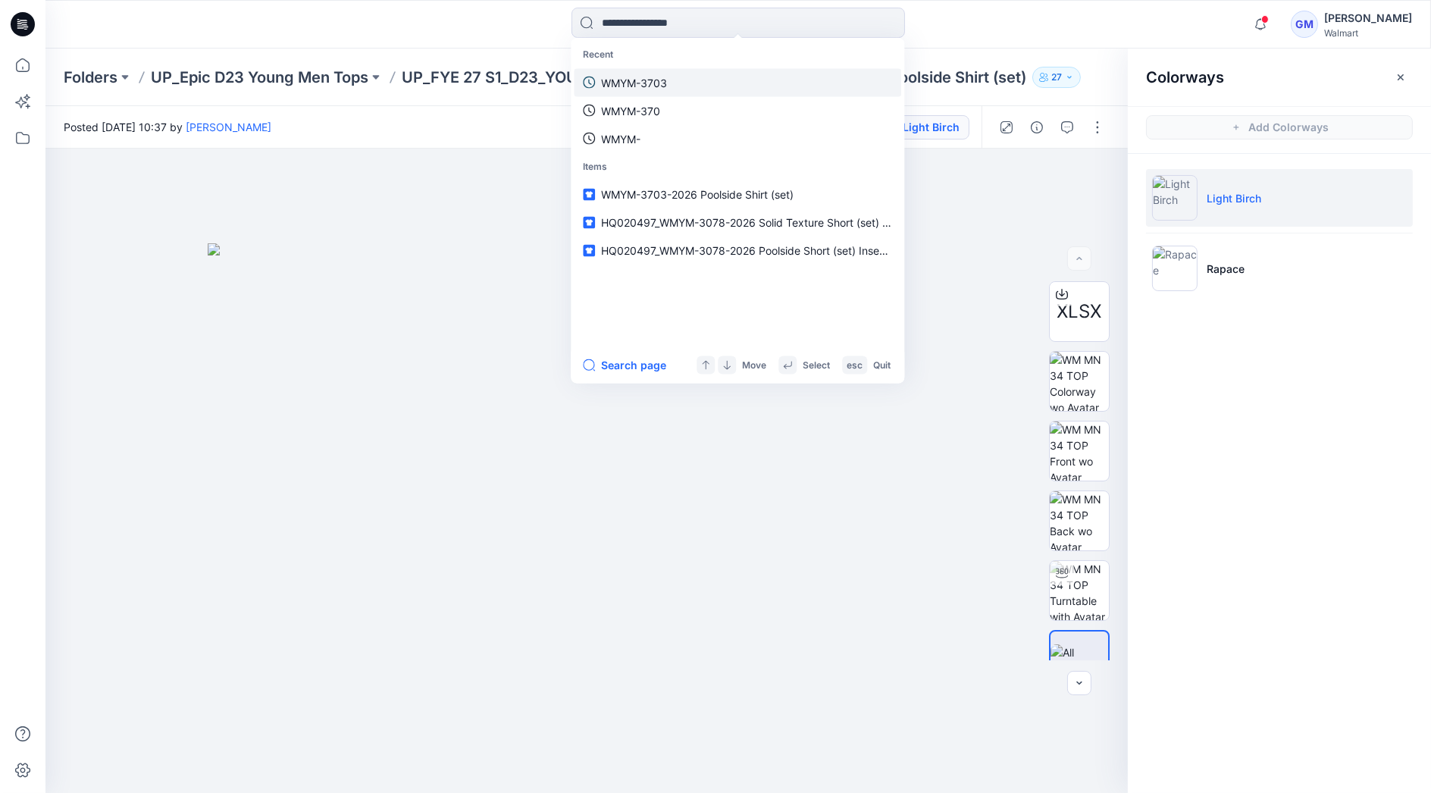
click at [683, 83] on link "WMYM-3703" at bounding box center [737, 82] width 327 height 28
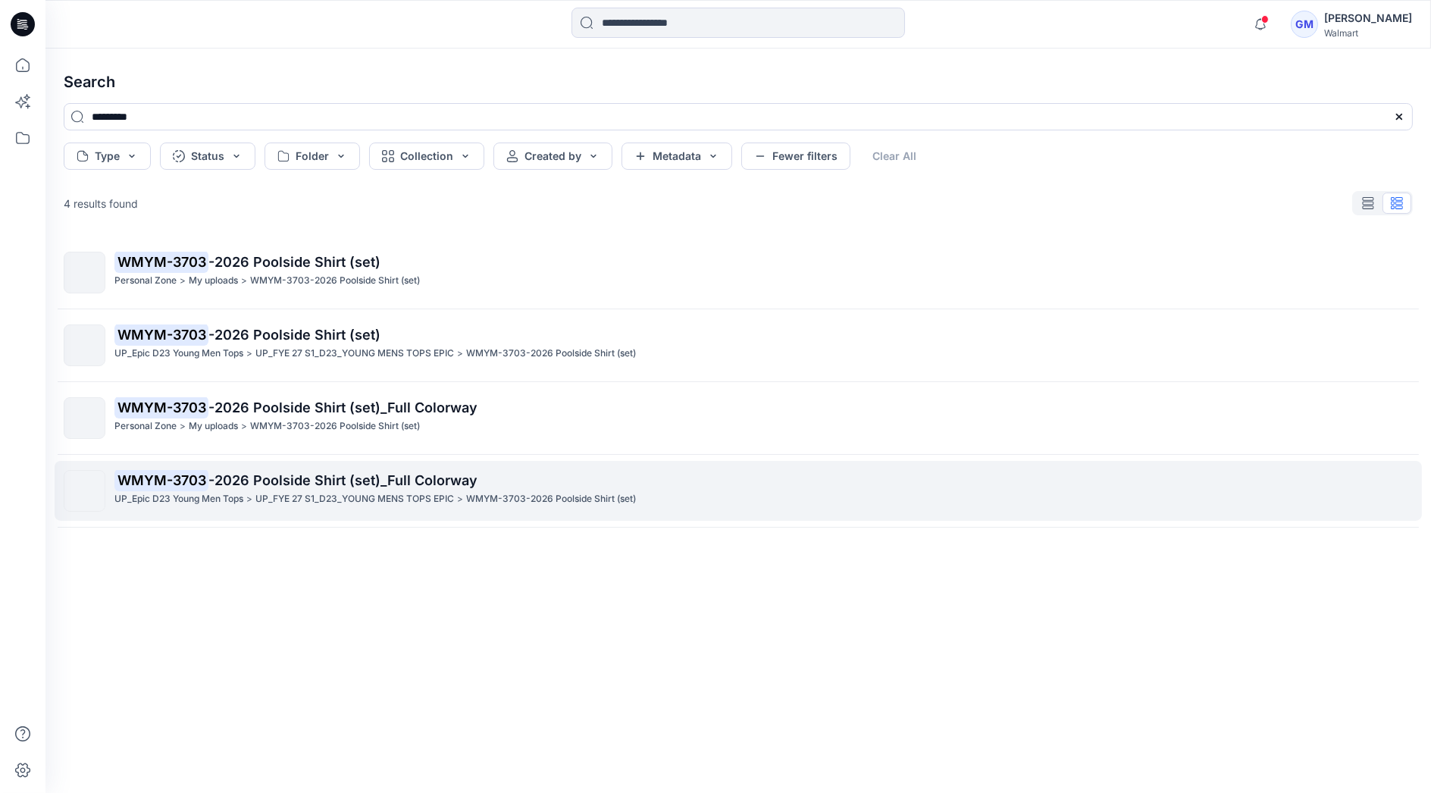
click at [271, 496] on p "UP_FYE 27 S1_D23_YOUNG MENS TOPS EPIC" at bounding box center [354, 499] width 199 height 16
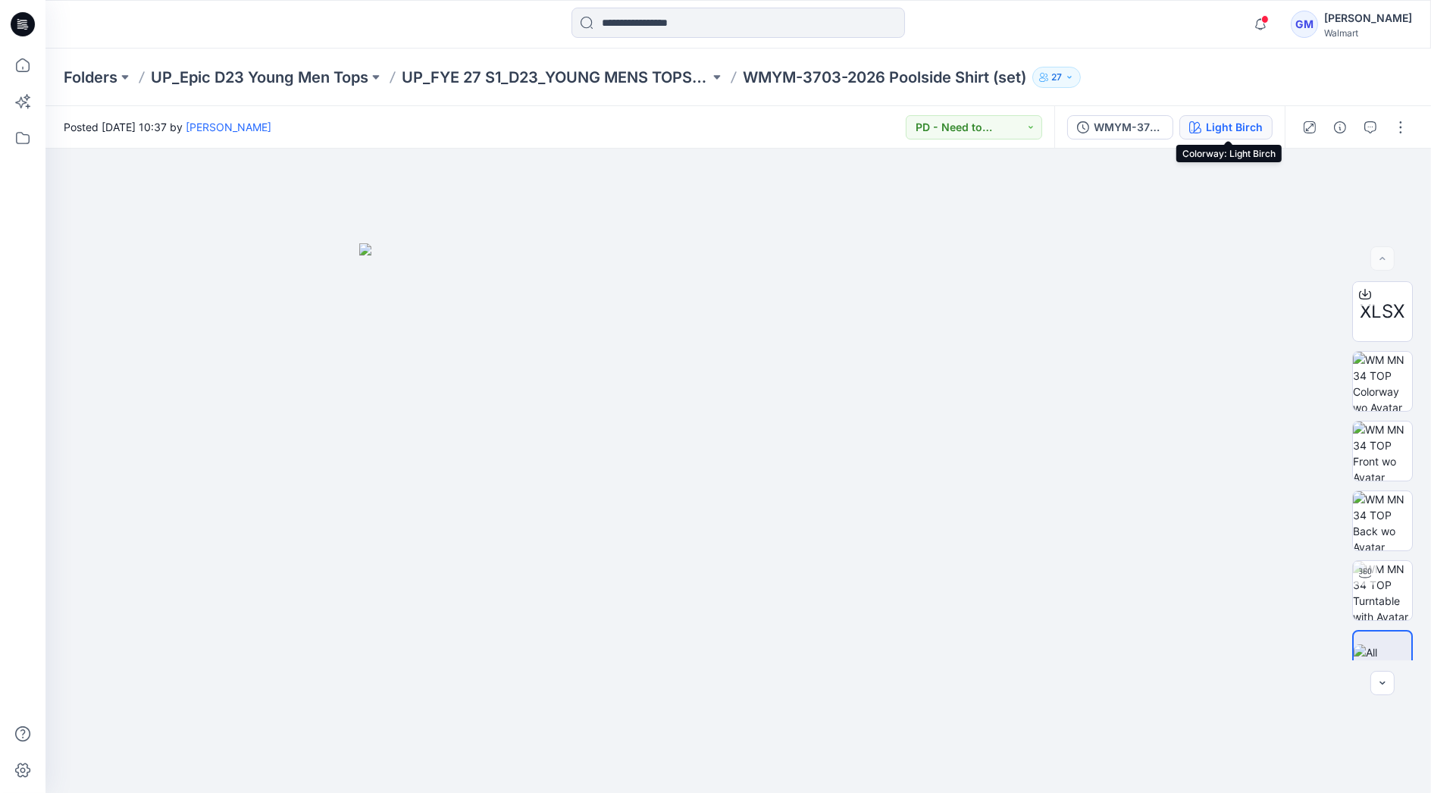
click at [1250, 121] on div "Light Birch" at bounding box center [1234, 127] width 57 height 17
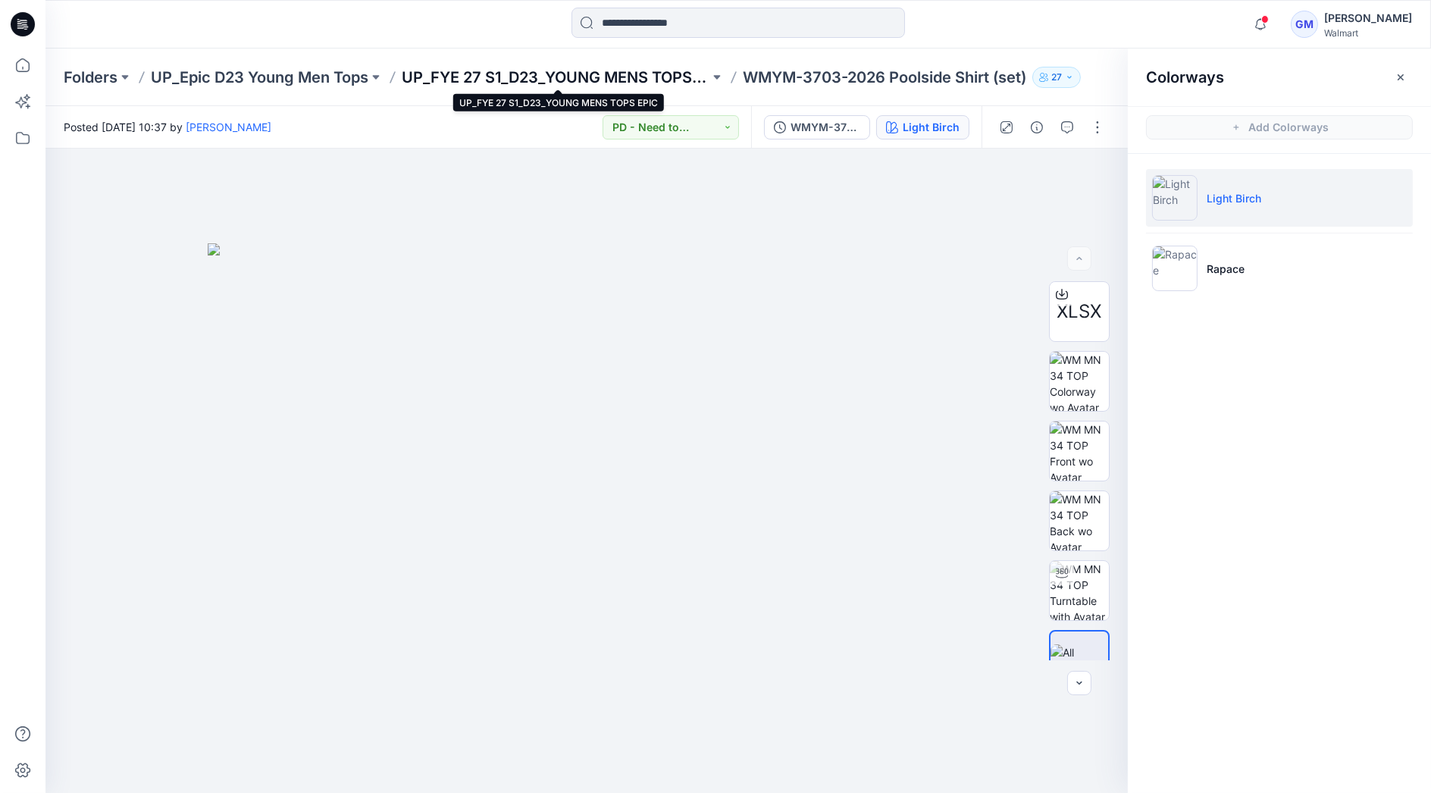
click at [602, 76] on p "UP_FYE 27 S1_D23_YOUNG MENS TOPS EPIC" at bounding box center [556, 77] width 308 height 21
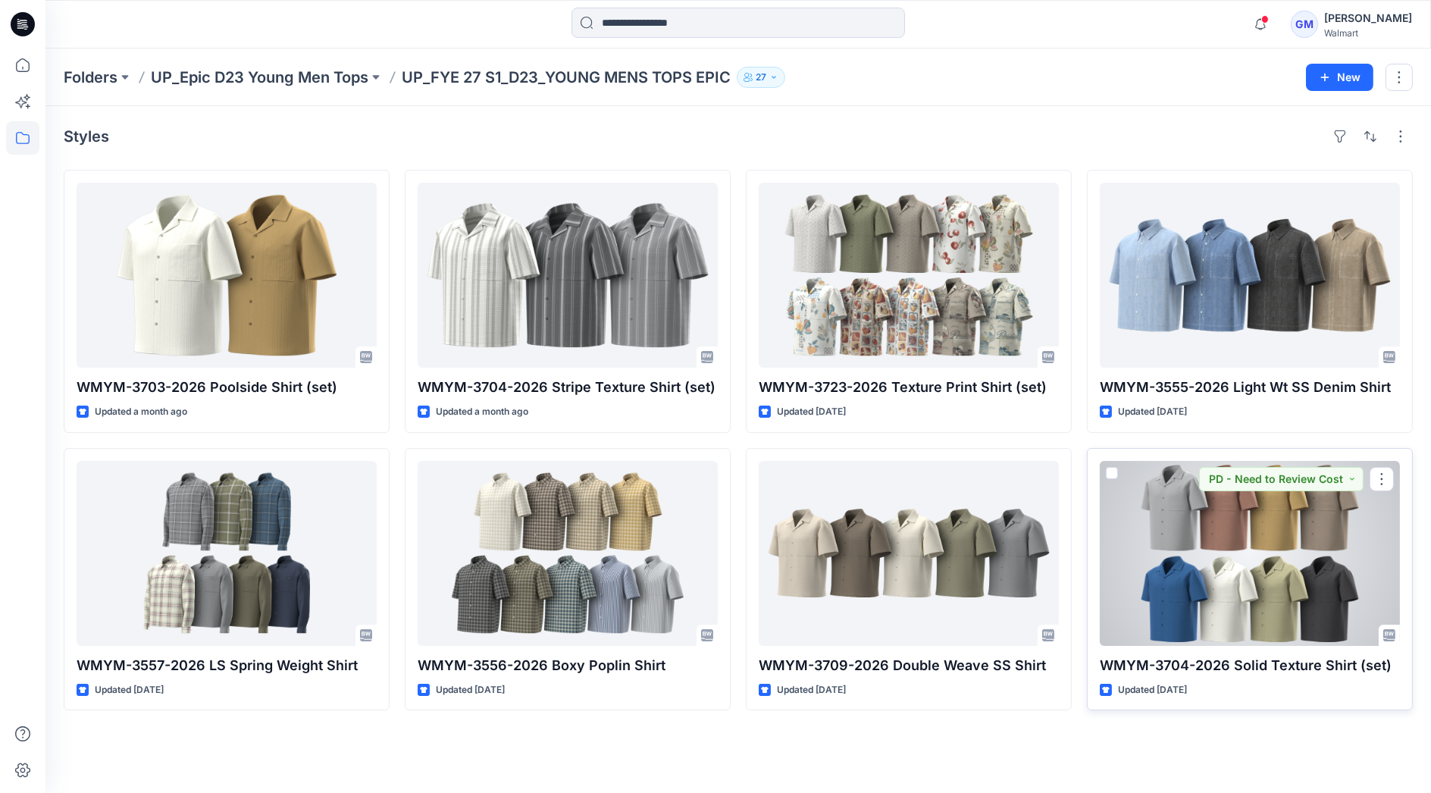
click at [1257, 570] on div at bounding box center [1250, 553] width 300 height 185
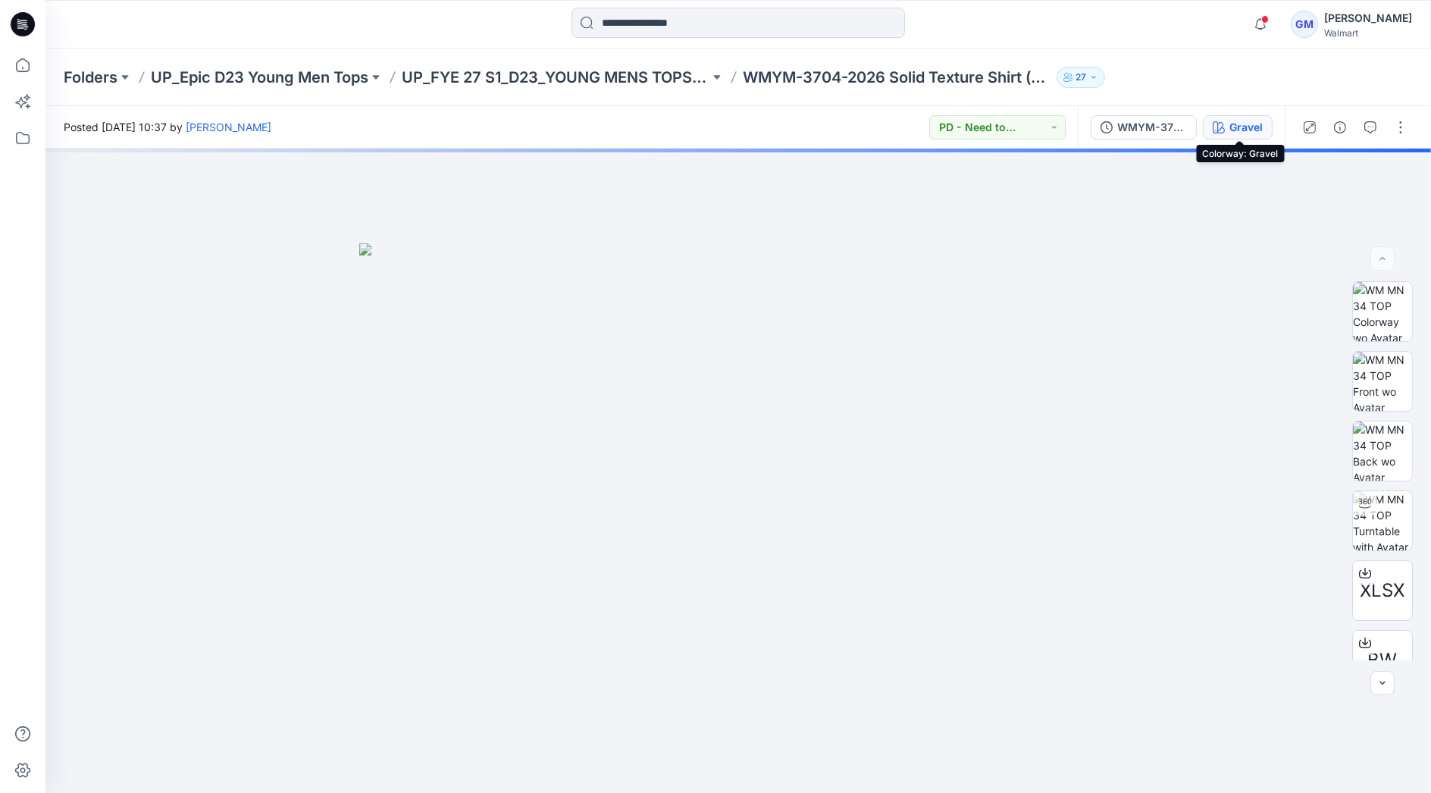
click at [1225, 123] on icon "button" at bounding box center [1219, 127] width 12 height 12
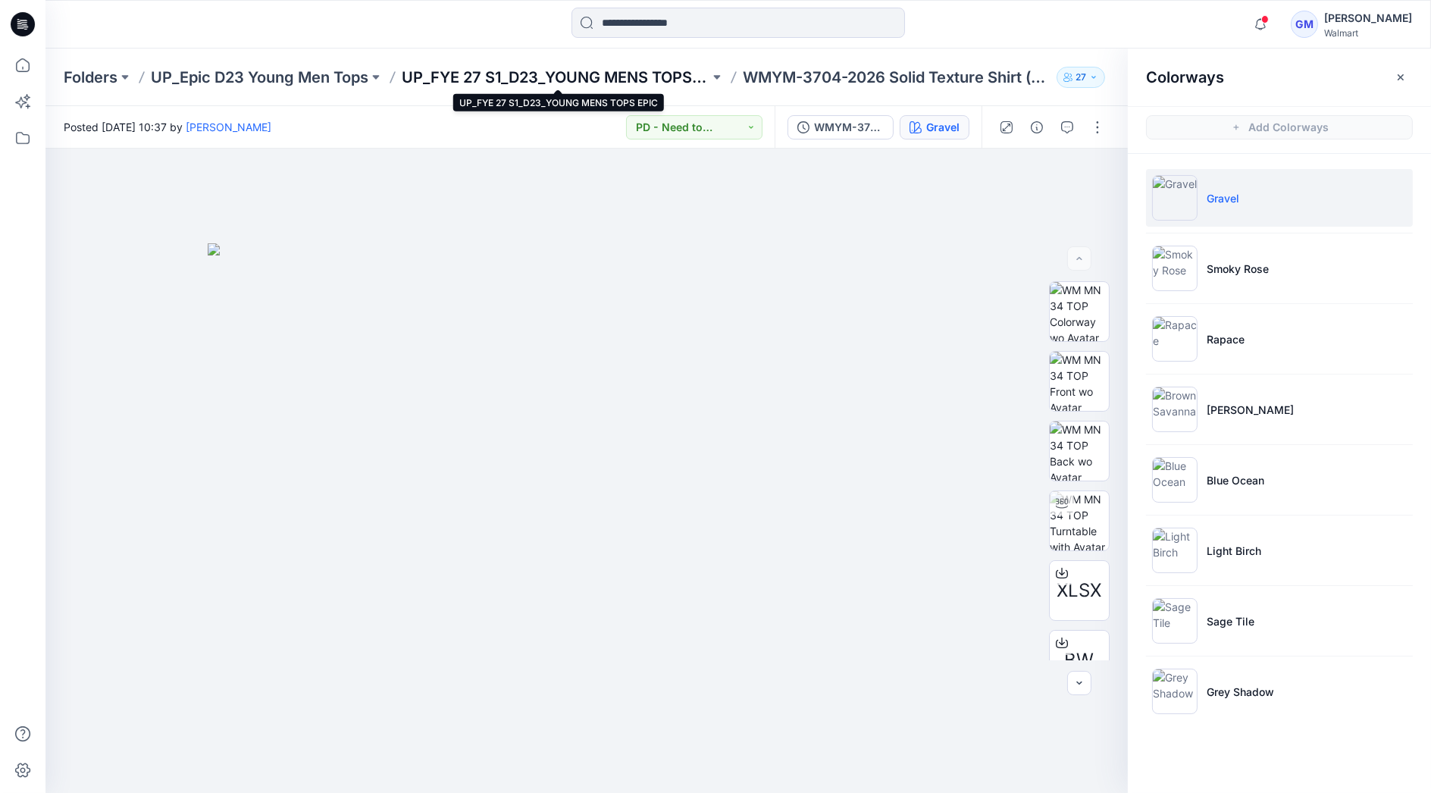
click at [632, 70] on p "UP_FYE 27 S1_D23_YOUNG MENS TOPS EPIC" at bounding box center [556, 77] width 308 height 21
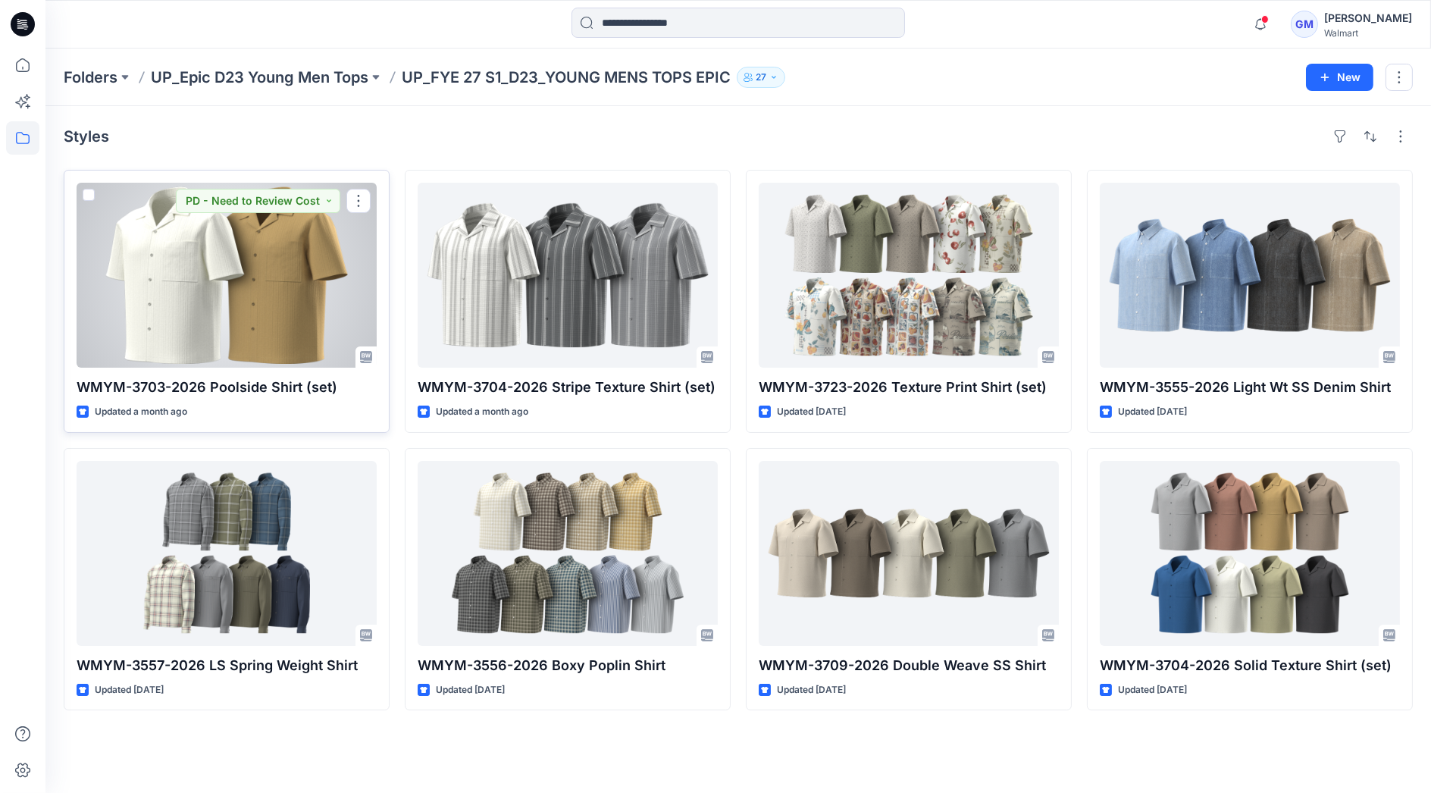
click at [252, 302] on div at bounding box center [227, 275] width 300 height 185
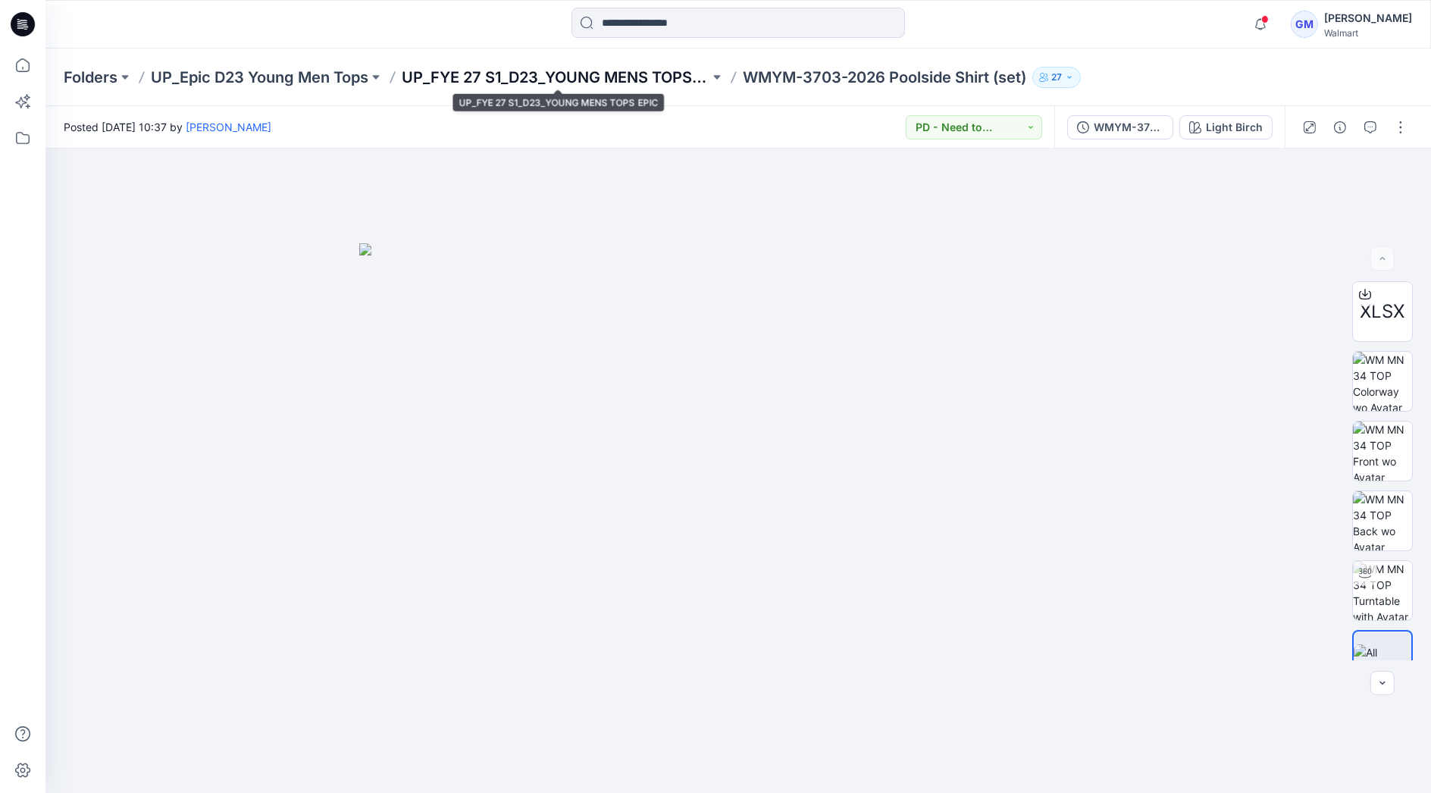
click at [622, 84] on p "UP_FYE 27 S1_D23_YOUNG MENS TOPS EPIC" at bounding box center [556, 77] width 308 height 21
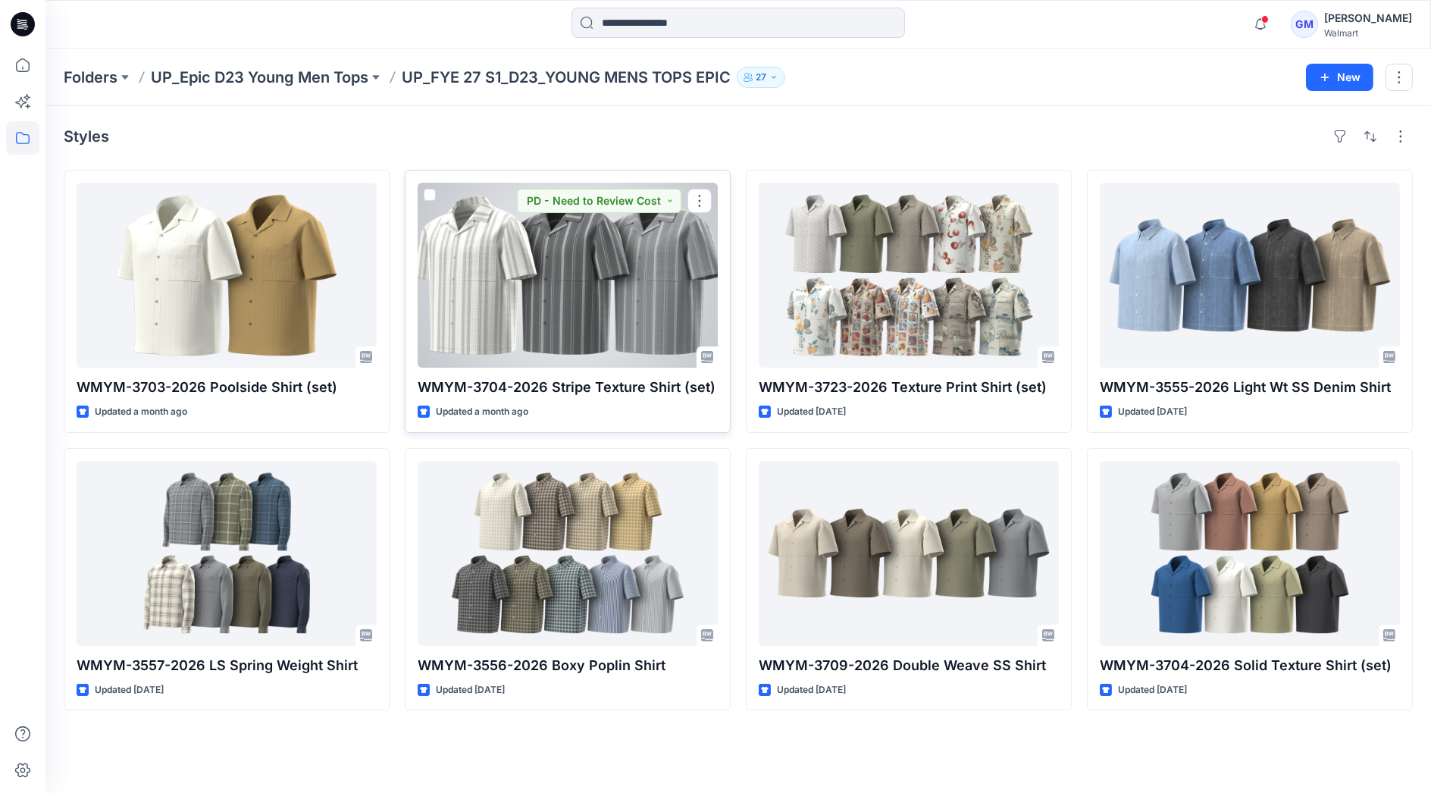
click at [561, 252] on div at bounding box center [568, 275] width 300 height 185
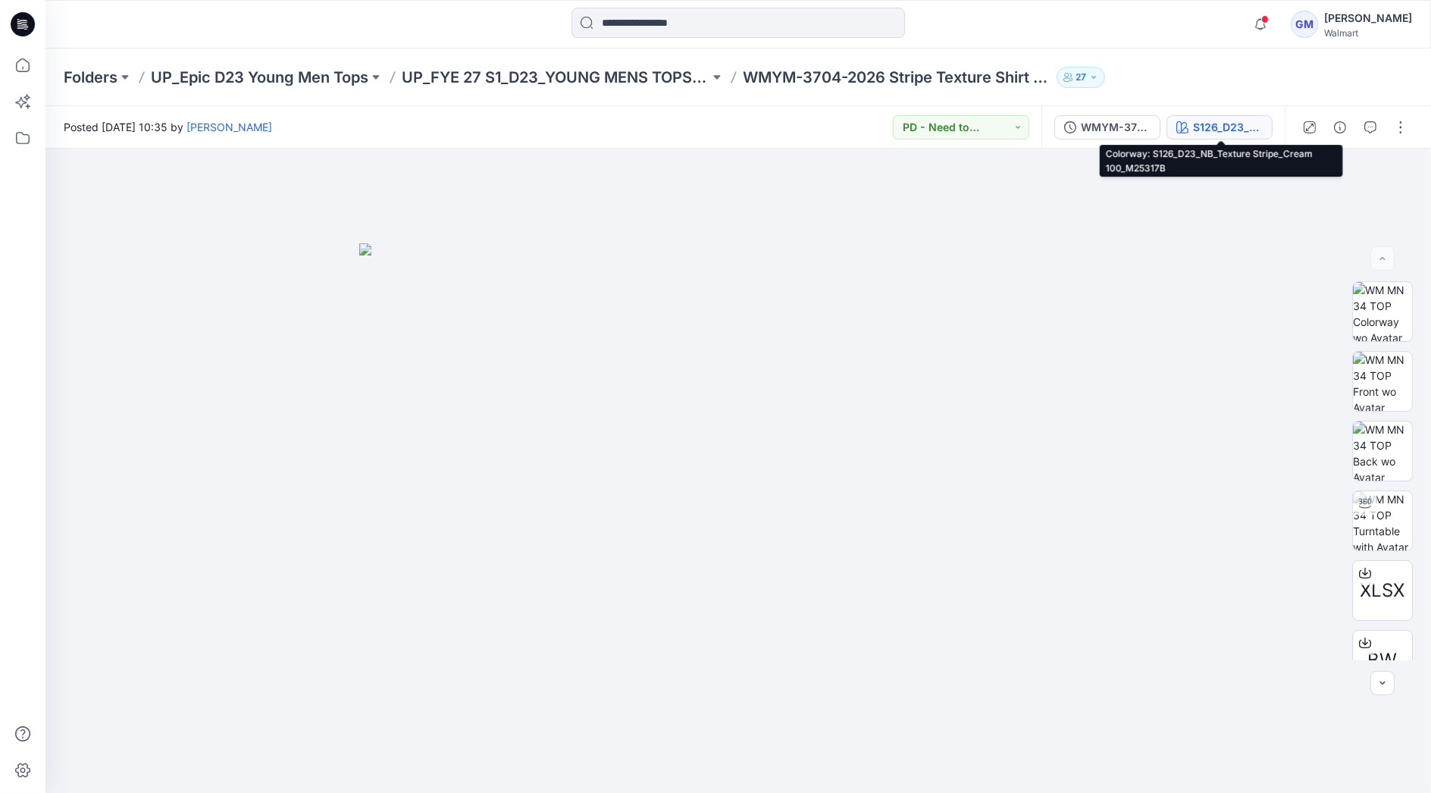
click at [1232, 121] on div "S126_D23_NB_Texture Stripe_Cream 100_M25317B" at bounding box center [1228, 127] width 70 height 17
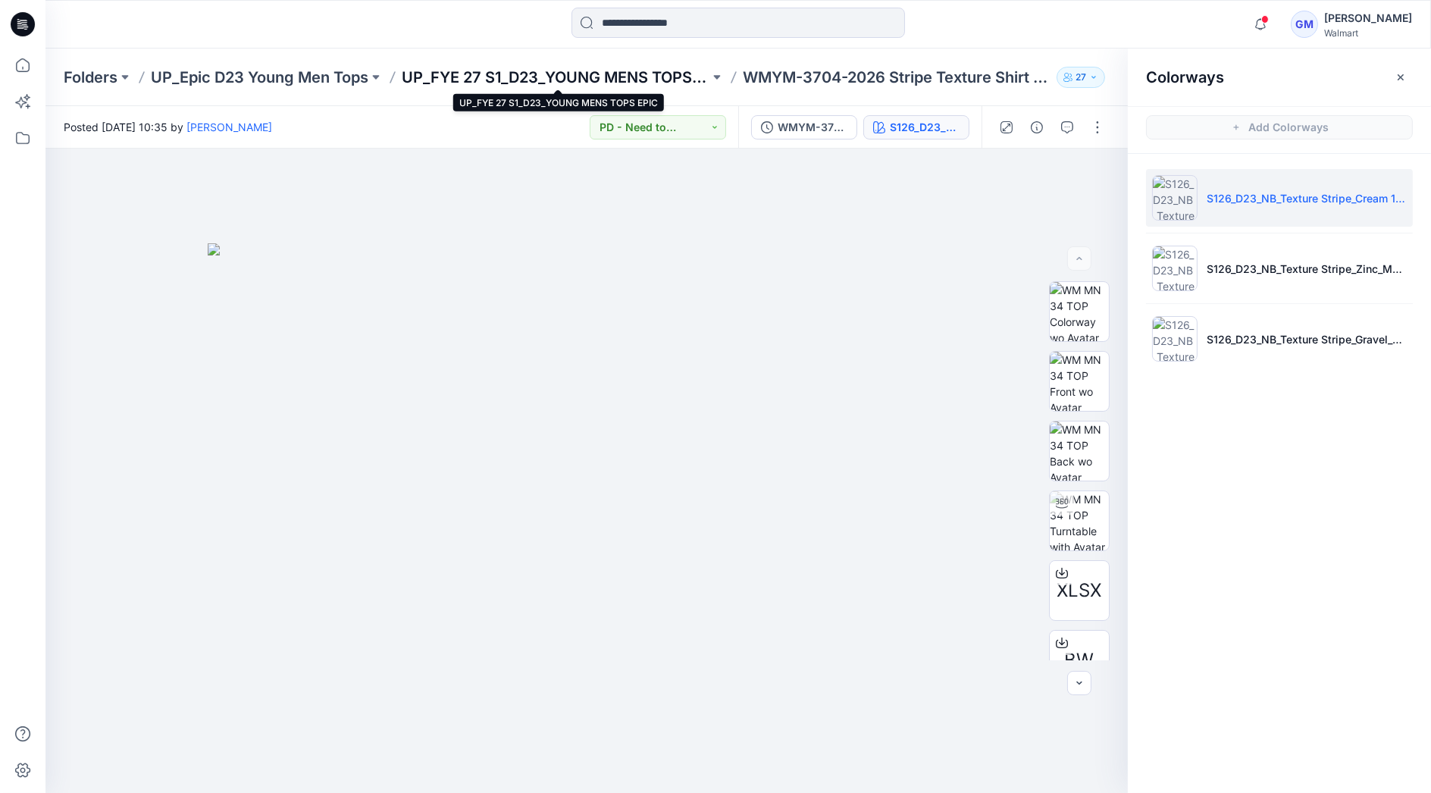
click at [594, 77] on p "UP_FYE 27 S1_D23_YOUNG MENS TOPS EPIC" at bounding box center [556, 77] width 308 height 21
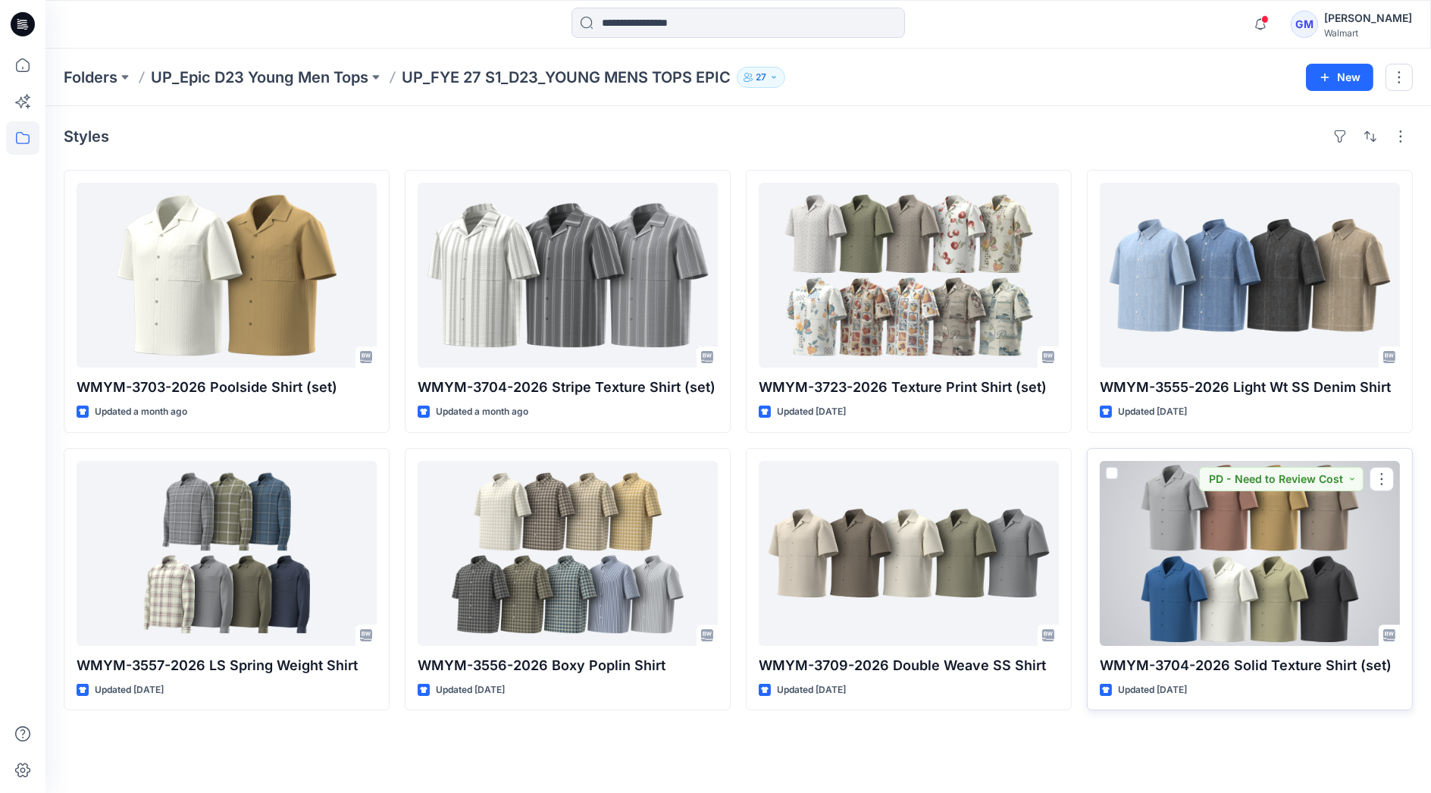
click at [1265, 541] on div at bounding box center [1250, 553] width 300 height 185
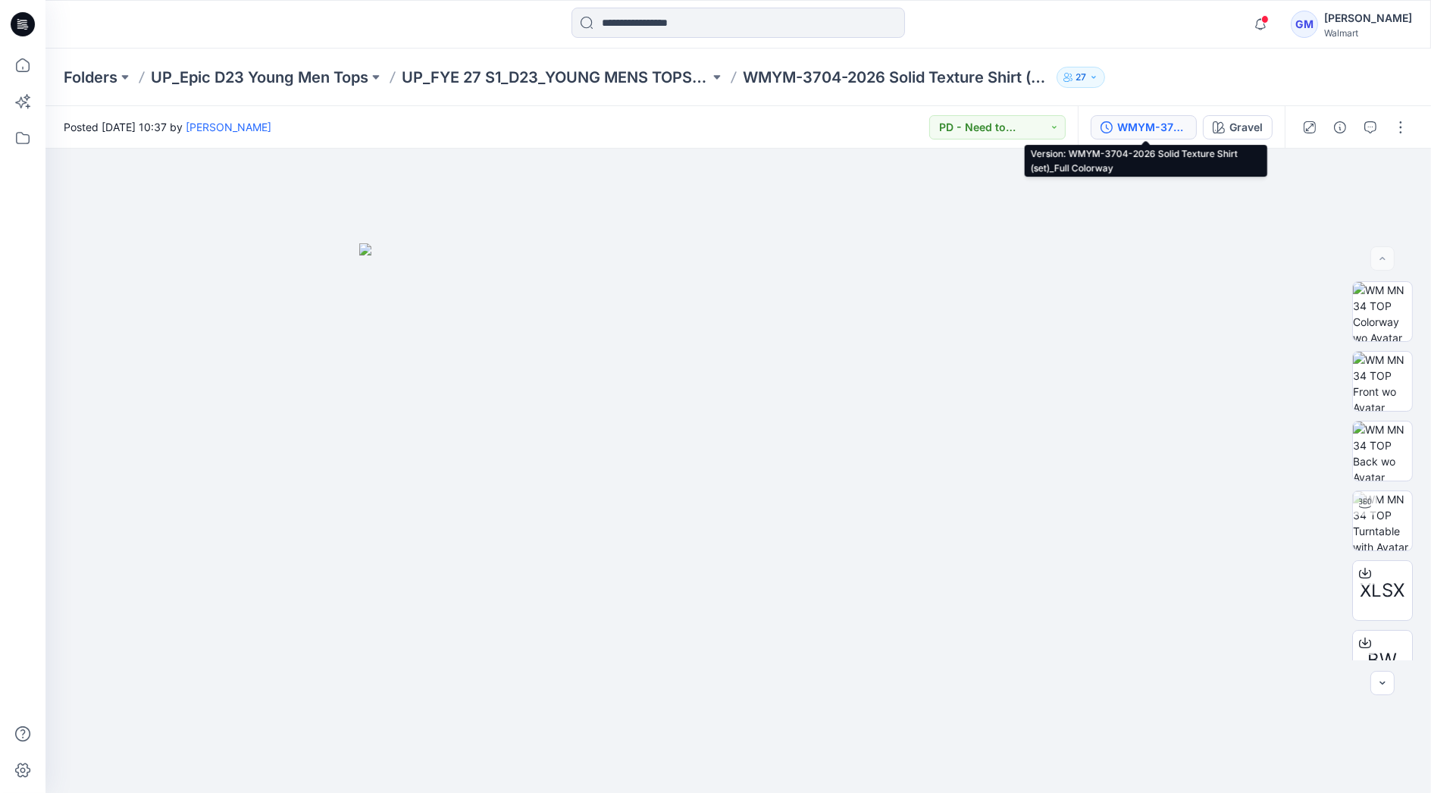
click at [1158, 125] on div "WMYM-3704-2026 Solid Texture Shirt (set)_Full Colorway" at bounding box center [1152, 127] width 70 height 17
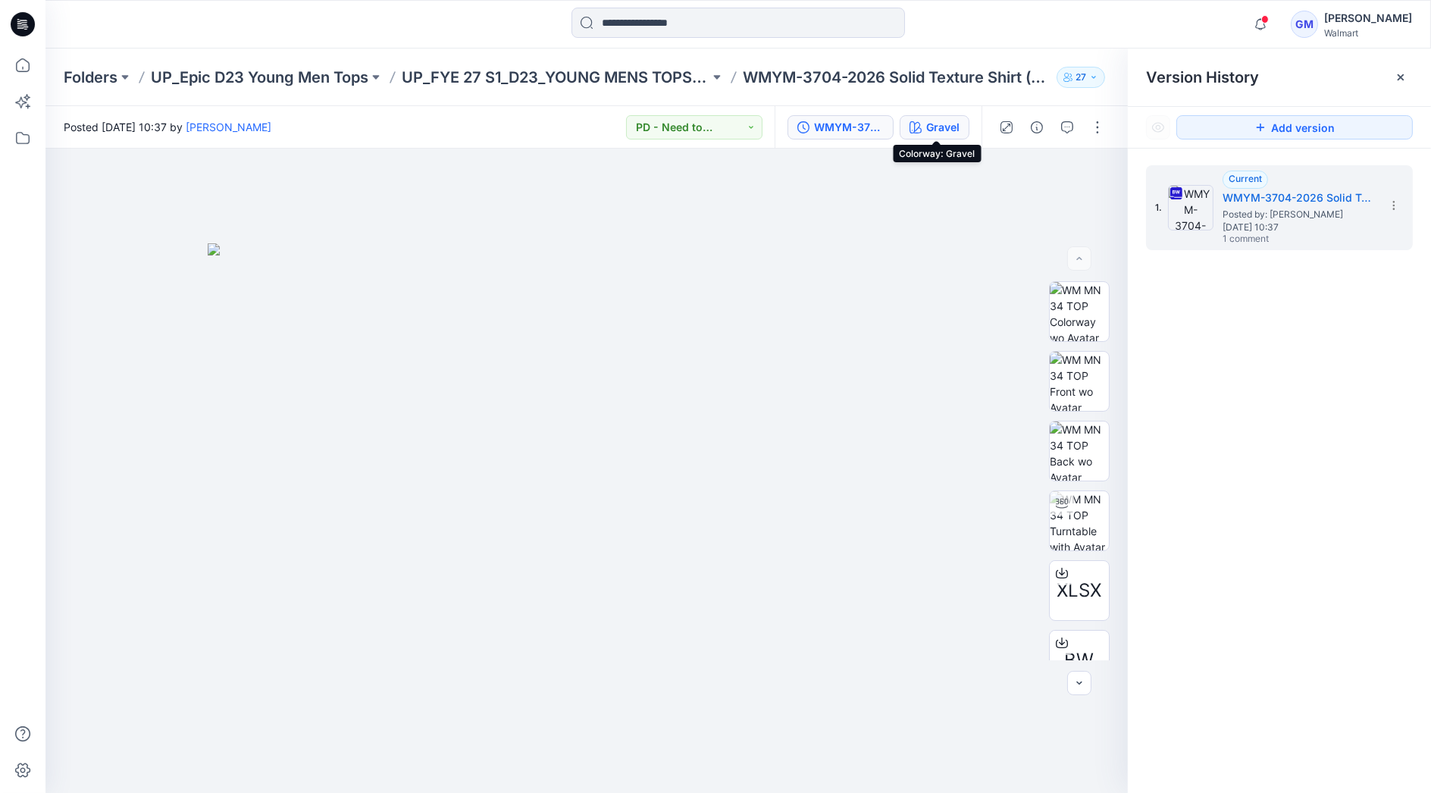
click at [935, 124] on div "Gravel" at bounding box center [942, 127] width 33 height 17
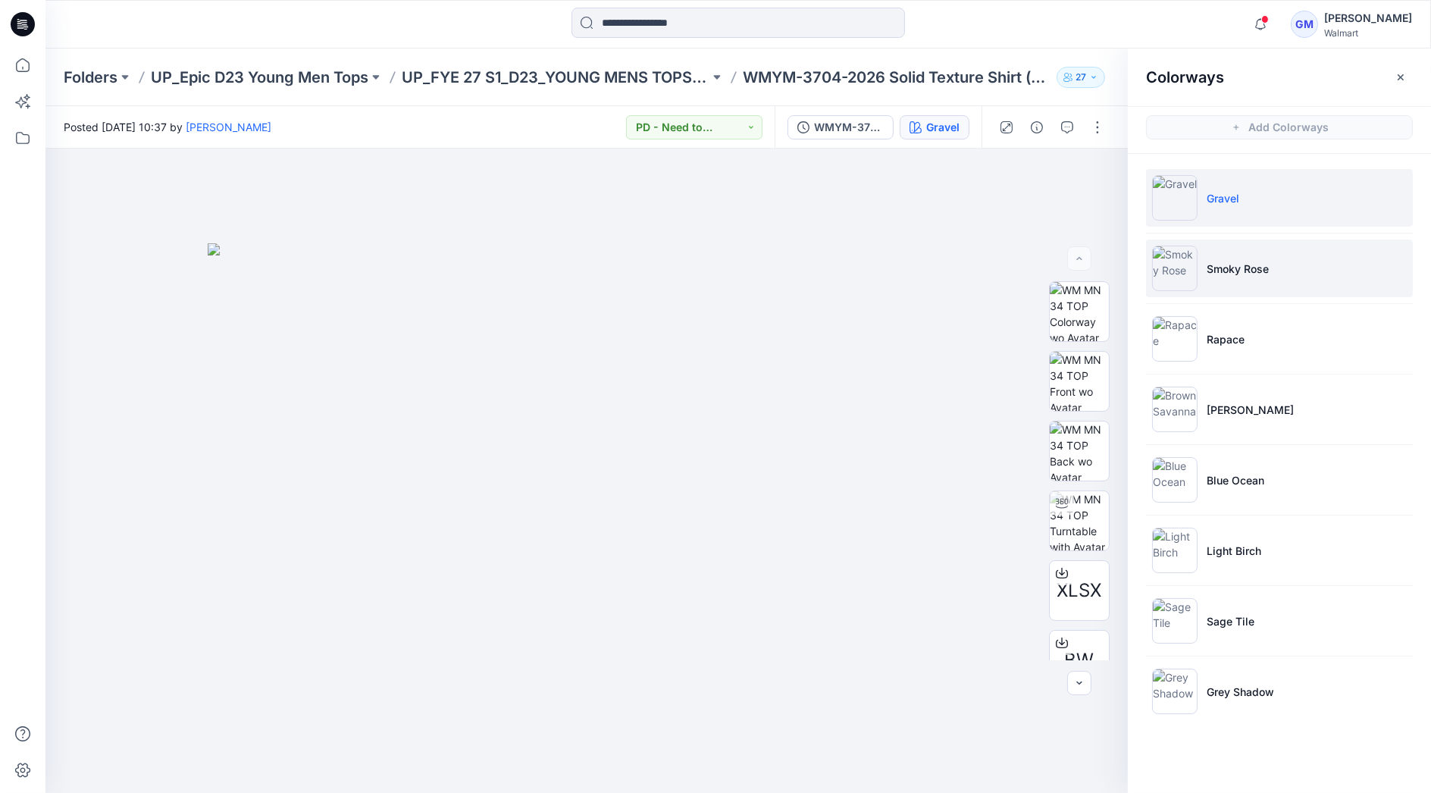
click at [1271, 276] on li "Smoky Rose" at bounding box center [1279, 269] width 267 height 58
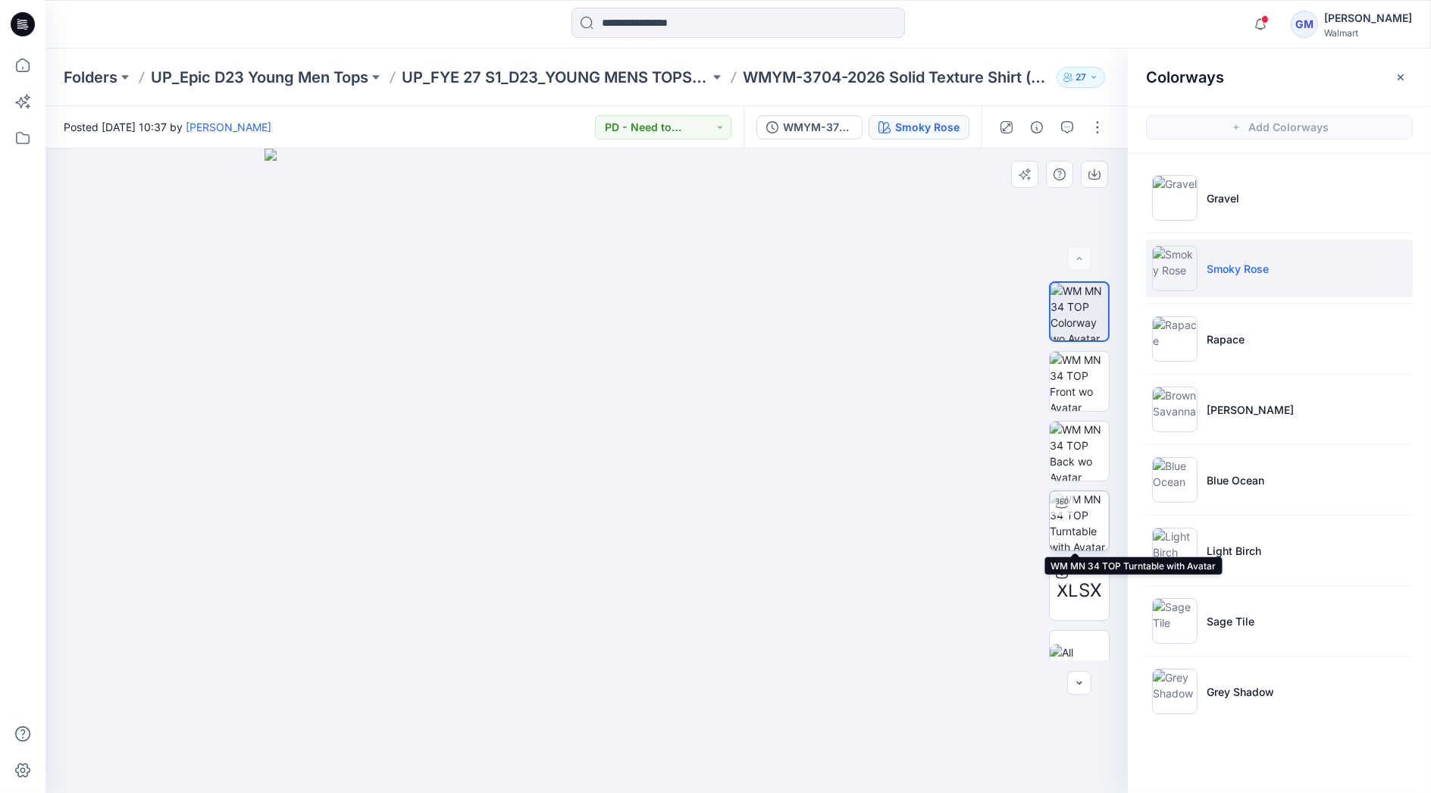
click at [1082, 508] on img at bounding box center [1079, 520] width 59 height 59
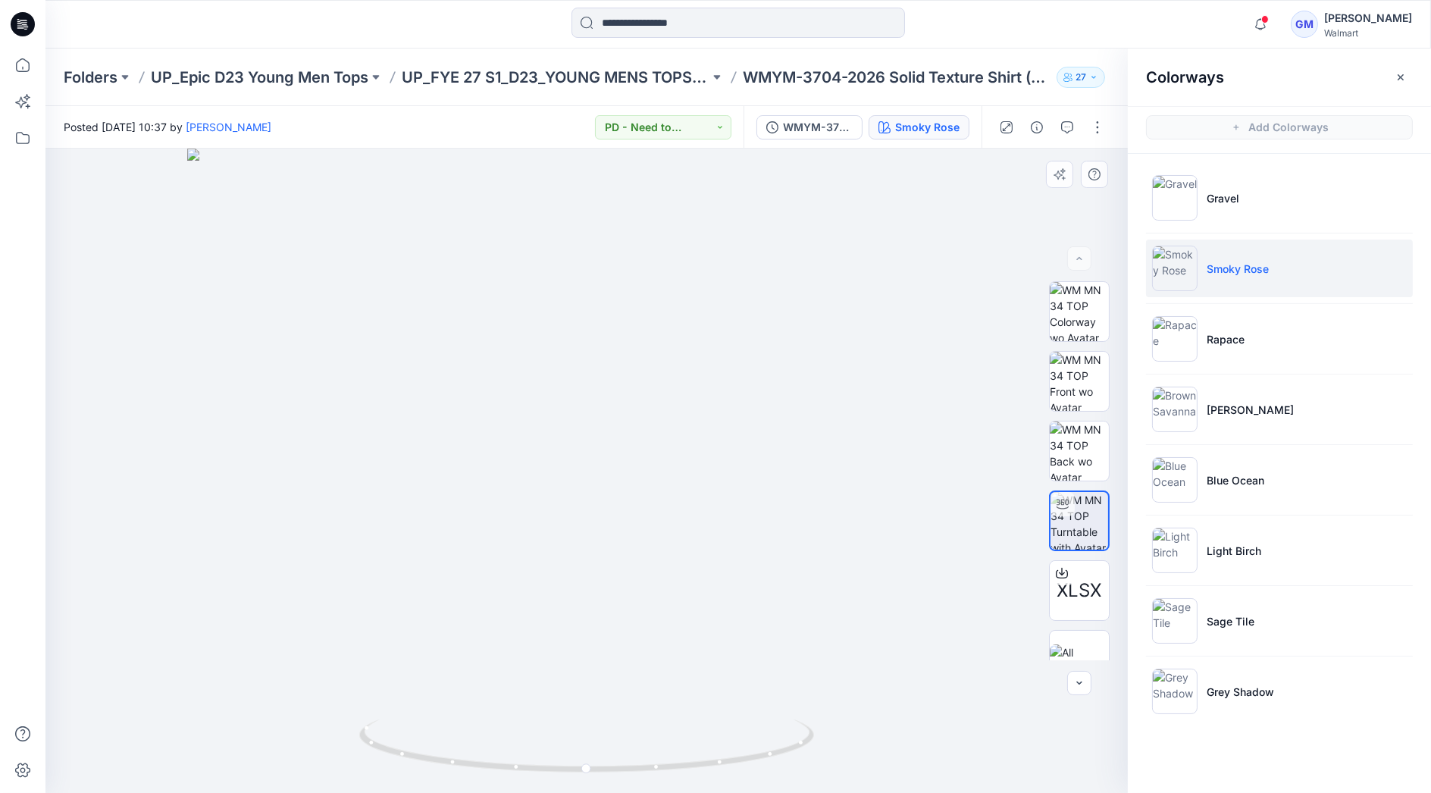
drag, startPoint x: 616, startPoint y: 249, endPoint x: 606, endPoint y: 376, distance: 127.7
click at [606, 376] on img at bounding box center [586, 471] width 799 height 644
click at [1192, 11] on div "Notifications HQ259636_GV_MISSY_MR UTILITY JOGGER Style has been moved to FYE20…" at bounding box center [737, 24] width 1385 height 33
click at [1186, 30] on div "Notifications HQ259636_GV_MISSY_MR UTILITY JOGGER Style has been moved to FYE20…" at bounding box center [737, 24] width 1385 height 33
drag, startPoint x: 593, startPoint y: 771, endPoint x: 713, endPoint y: 754, distance: 121.8
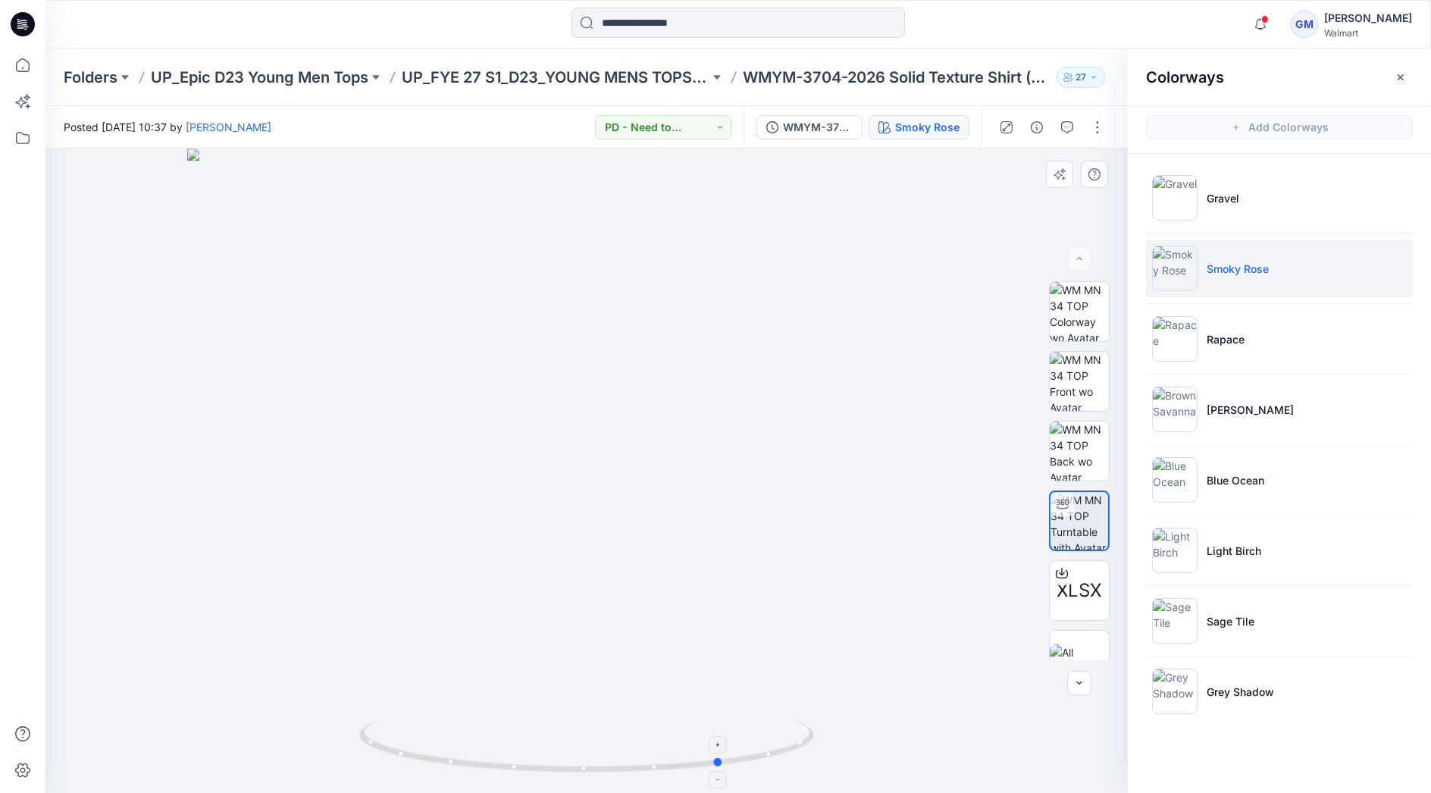
click at [729, 713] on icon at bounding box center [588, 747] width 459 height 57
click at [1276, 71] on div "Colorways" at bounding box center [1279, 77] width 303 height 57
drag, startPoint x: 697, startPoint y: 765, endPoint x: 799, endPoint y: 745, distance: 103.5
click at [799, 713] on icon at bounding box center [588, 747] width 459 height 57
